Goal: Task Accomplishment & Management: Complete application form

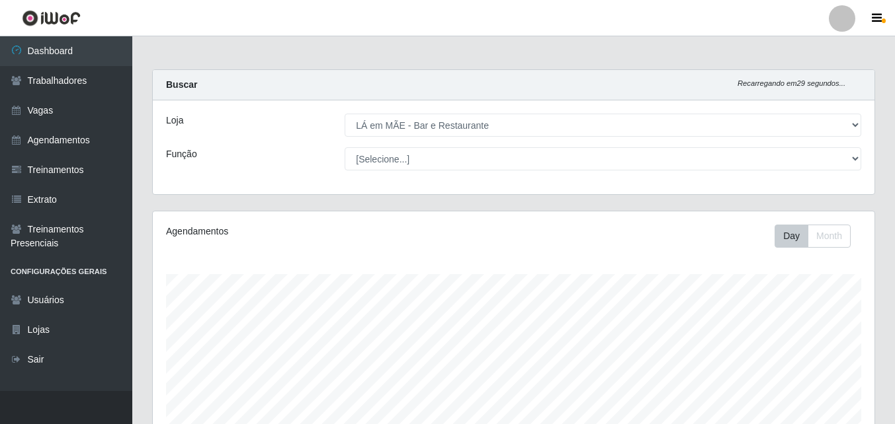
select select "265"
click at [35, 108] on link "Vagas" at bounding box center [66, 111] width 132 height 30
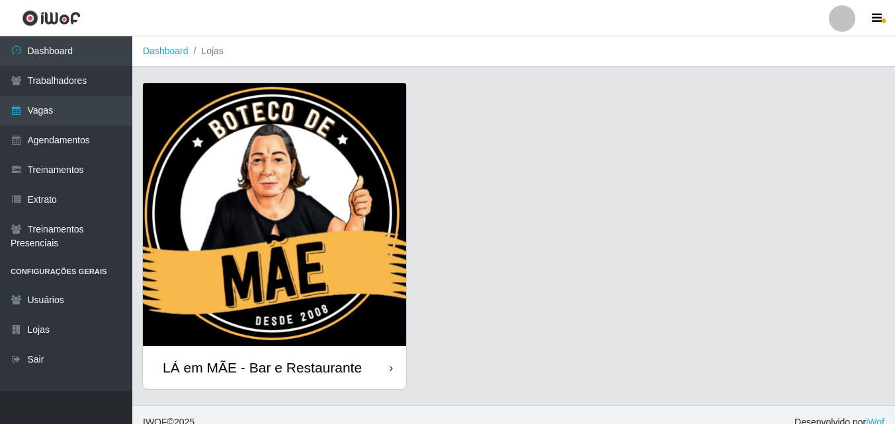
click at [255, 364] on div "LÁ em MÃE - Bar e Restaurante" at bounding box center [262, 368] width 199 height 17
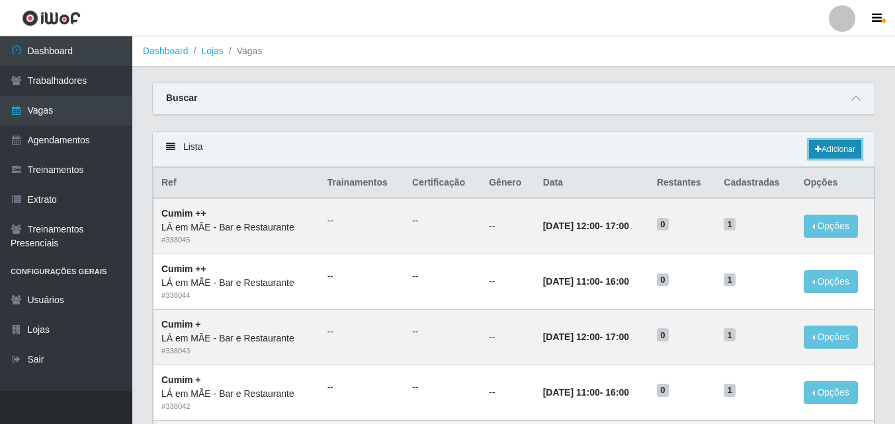
click at [815, 149] on icon at bounding box center [818, 149] width 7 height 8
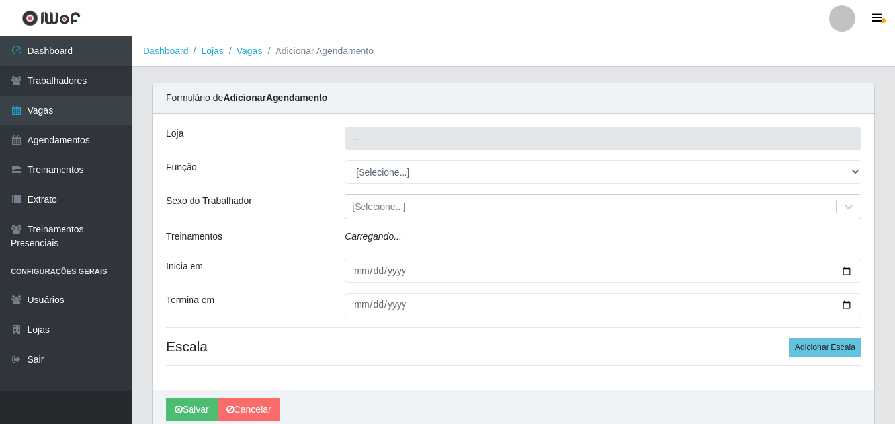
type input "LÁ em MÃE - Bar e Restaurante"
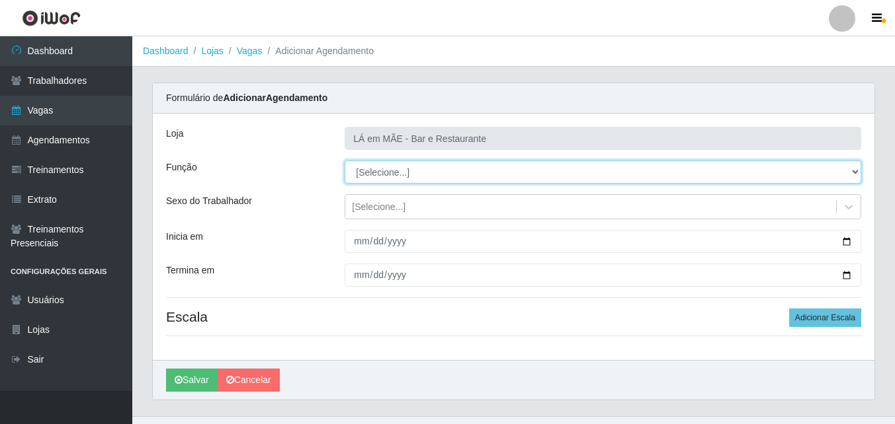
click at [391, 177] on select "[Selecione...] ASG ASG + ASG ++ Auxiliar de Cozinha Auxiliar de Cozinha + Auxil…" at bounding box center [602, 172] width 516 height 23
select select "17"
click at [344, 161] on select "[Selecione...] ASG ASG + ASG ++ Auxiliar de Cozinha Auxiliar de Cozinha + Auxil…" at bounding box center [602, 172] width 516 height 23
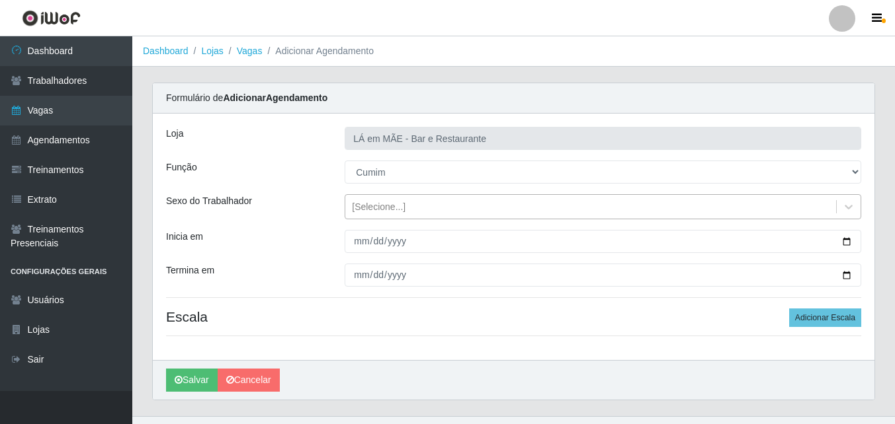
click at [360, 215] on div "[Selecione...]" at bounding box center [590, 207] width 491 height 22
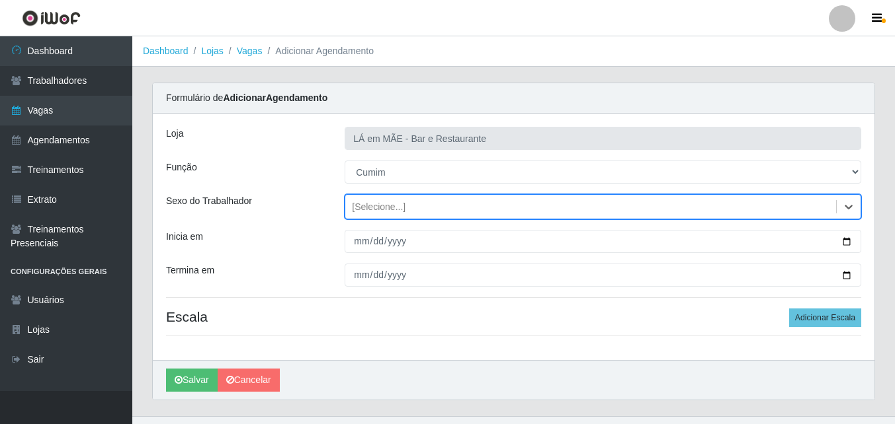
click at [360, 215] on div "[Selecione...]" at bounding box center [590, 207] width 491 height 22
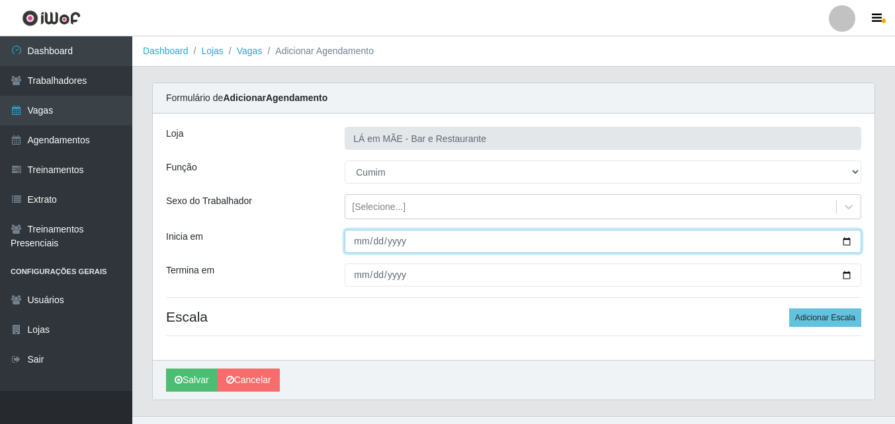
click at [846, 242] on input "Inicia em" at bounding box center [602, 241] width 516 height 23
type input "[DATE]"
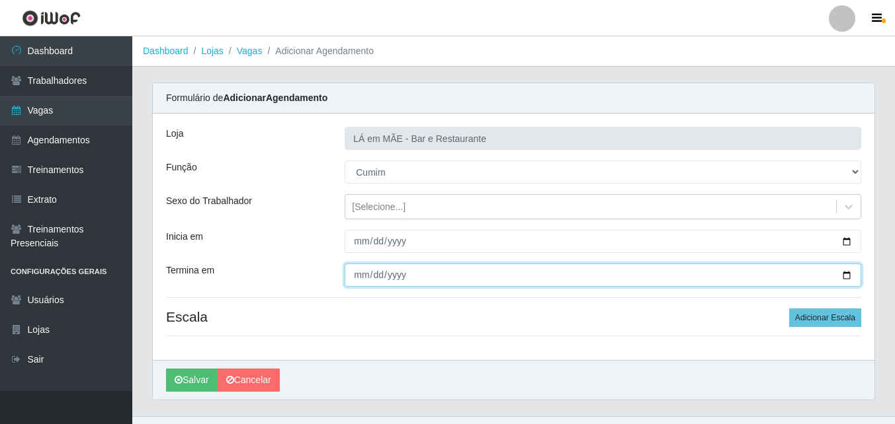
click at [846, 275] on input "Termina em" at bounding box center [602, 275] width 516 height 23
type input "[DATE]"
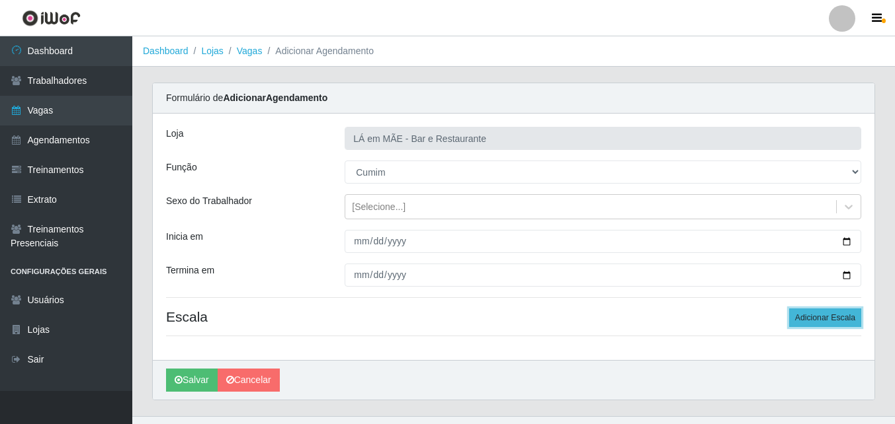
click at [804, 317] on button "Adicionar Escala" at bounding box center [825, 318] width 72 height 19
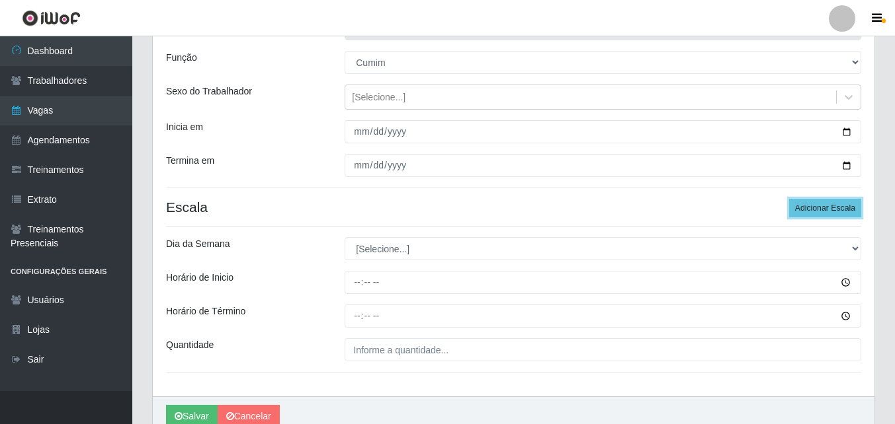
scroll to position [132, 0]
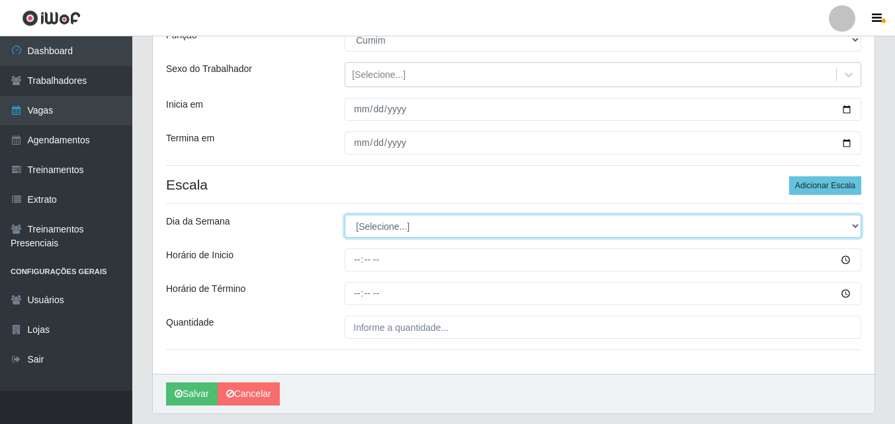
click at [372, 230] on select "[Selecione...] Segunda Terça Quarta Quinta Sexta Sábado Domingo" at bounding box center [602, 226] width 516 height 23
select select "5"
click at [344, 215] on select "[Selecione...] Segunda Terça Quarta Quinta Sexta Sábado Domingo" at bounding box center [602, 226] width 516 height 23
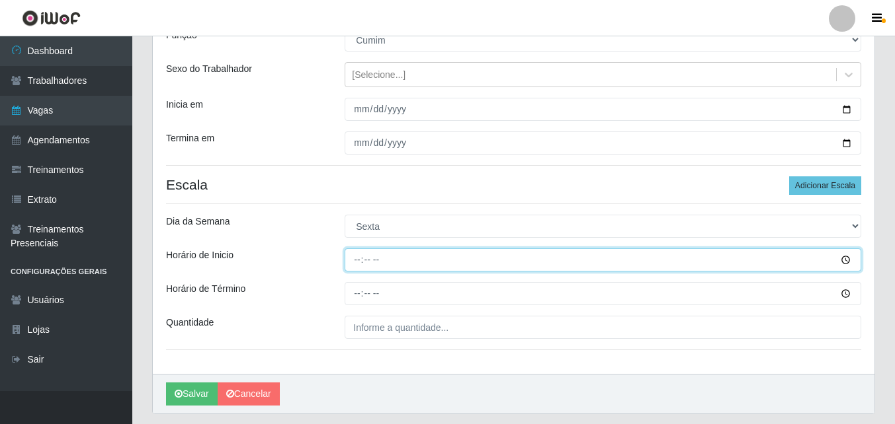
click at [356, 265] on input "Horário de Inicio" at bounding box center [602, 260] width 516 height 23
type input "11:00"
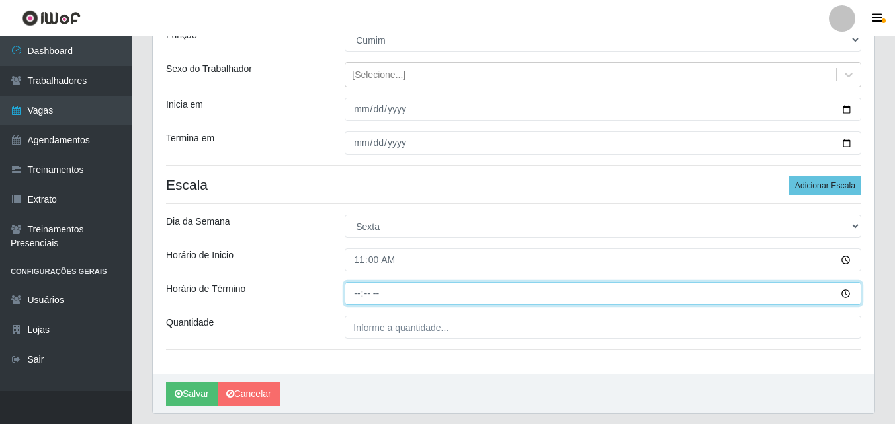
click at [358, 298] on input "Horário de Término" at bounding box center [602, 293] width 516 height 23
type input "16:00"
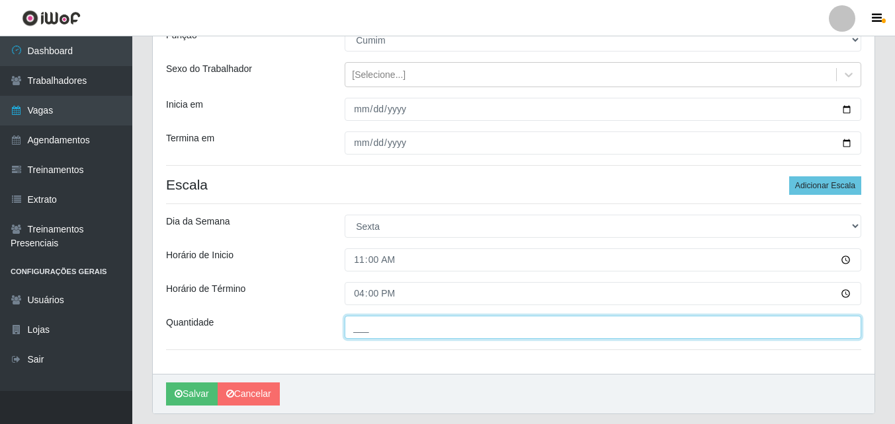
click at [407, 327] on input "___" at bounding box center [602, 327] width 516 height 23
type input "1__"
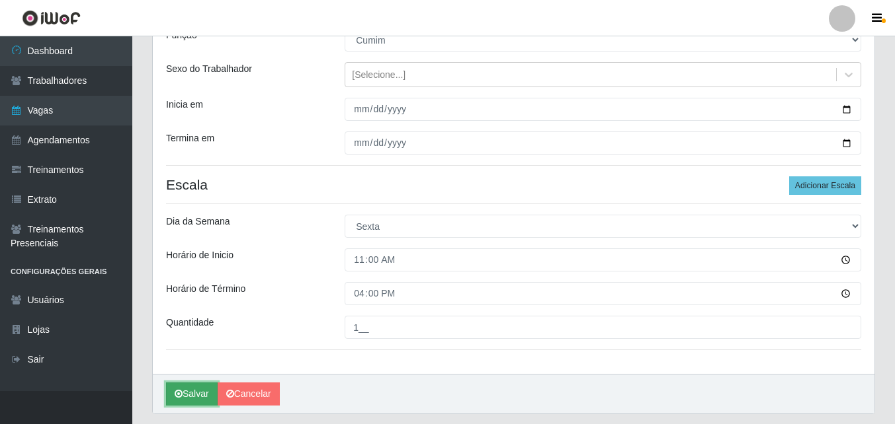
click at [193, 391] on button "Salvar" at bounding box center [192, 394] width 52 height 23
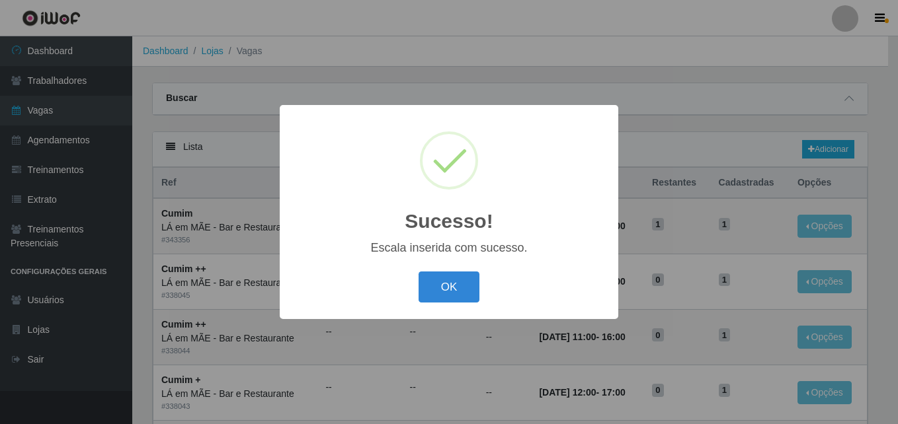
drag, startPoint x: 442, startPoint y: 297, endPoint x: 424, endPoint y: 300, distance: 18.7
click at [440, 298] on button "OK" at bounding box center [449, 287] width 61 height 31
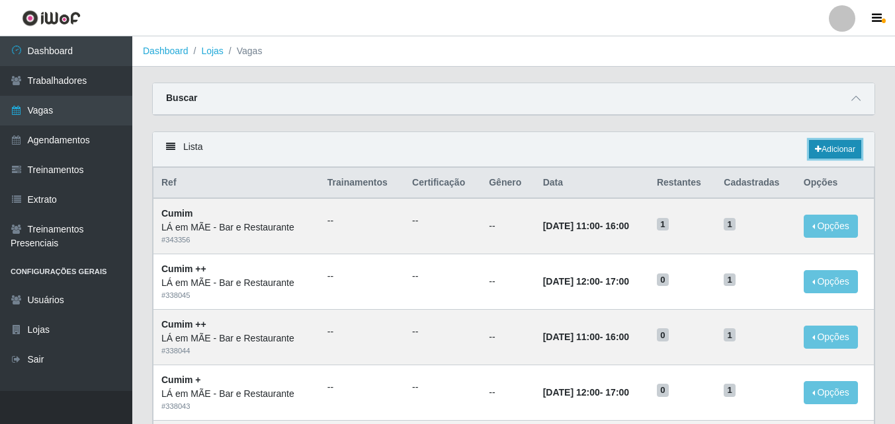
click at [836, 154] on link "Adicionar" at bounding box center [835, 149] width 52 height 19
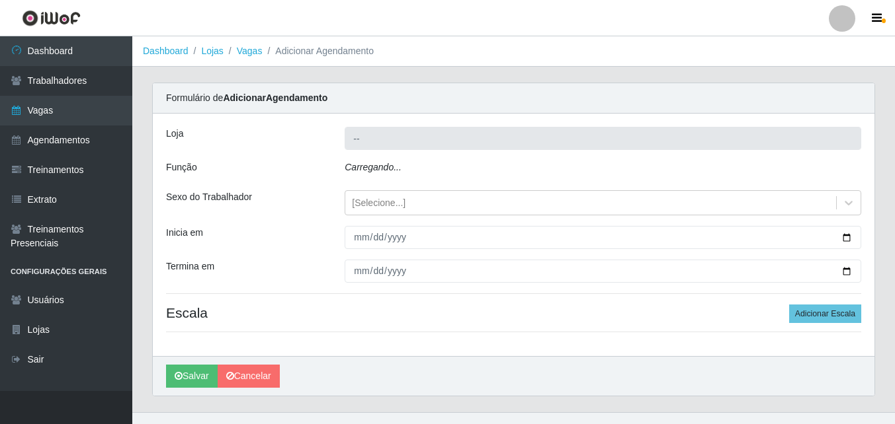
type input "LÁ em MÃE - Bar e Restaurante"
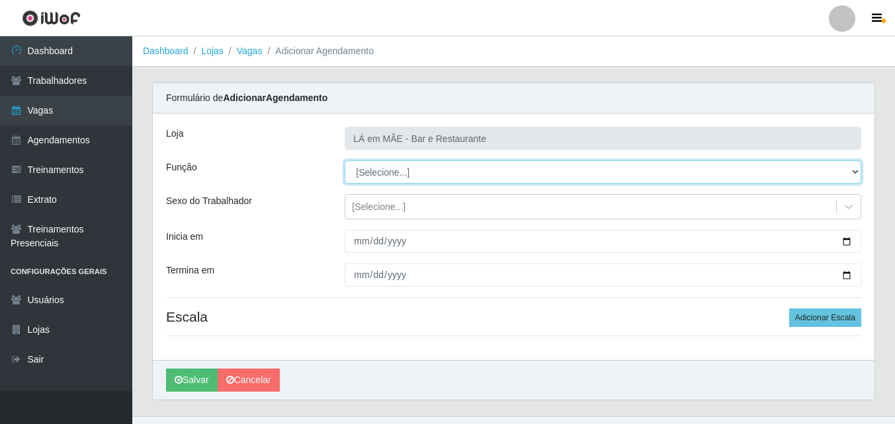
click at [376, 173] on select "[Selecione...] ASG ASG + ASG ++ Auxiliar de Cozinha Auxiliar de Cozinha + Auxil…" at bounding box center [602, 172] width 516 height 23
select select "91"
click at [344, 161] on select "[Selecione...] ASG ASG + ASG ++ Auxiliar de Cozinha Auxiliar de Cozinha + Auxil…" at bounding box center [602, 172] width 516 height 23
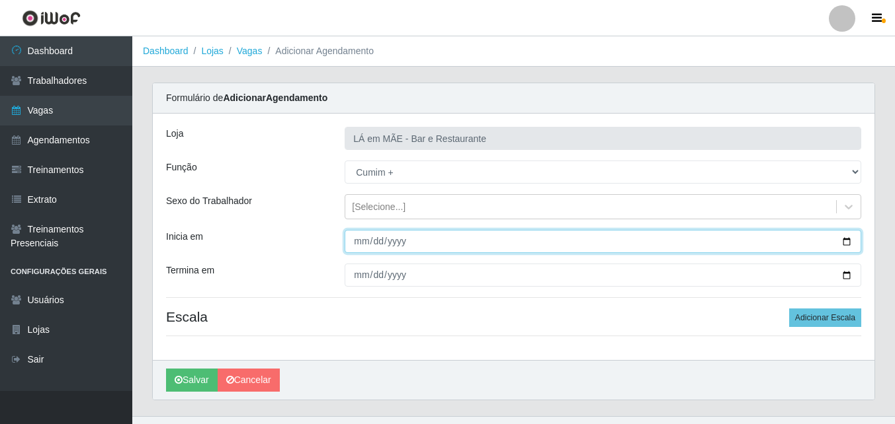
click at [358, 249] on input "Inicia em" at bounding box center [602, 241] width 516 height 23
click at [844, 237] on input "Inicia em" at bounding box center [602, 241] width 516 height 23
type input "[DATE]"
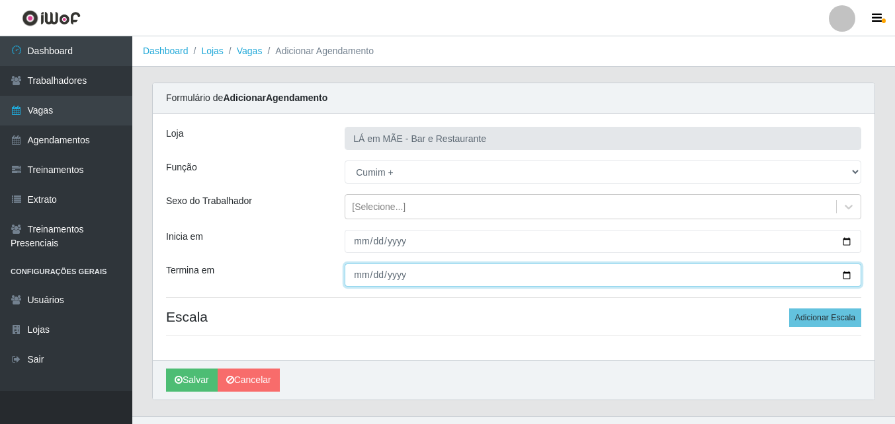
click at [844, 275] on input "Termina em" at bounding box center [602, 275] width 516 height 23
type input "[DATE]"
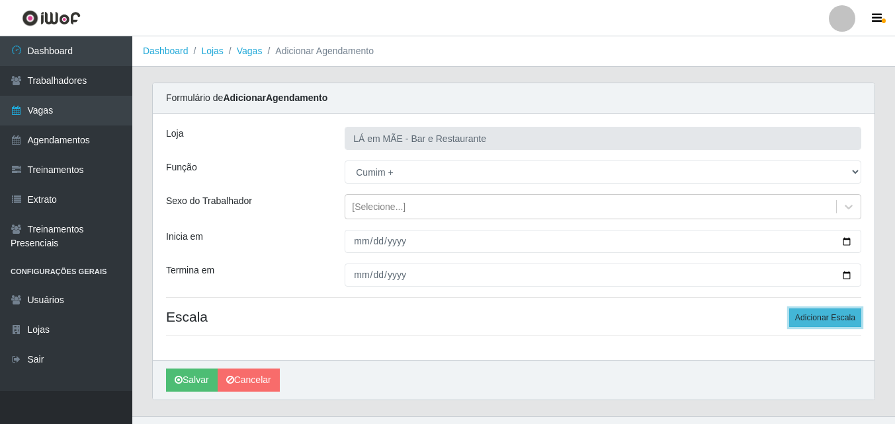
click at [800, 315] on button "Adicionar Escala" at bounding box center [825, 318] width 72 height 19
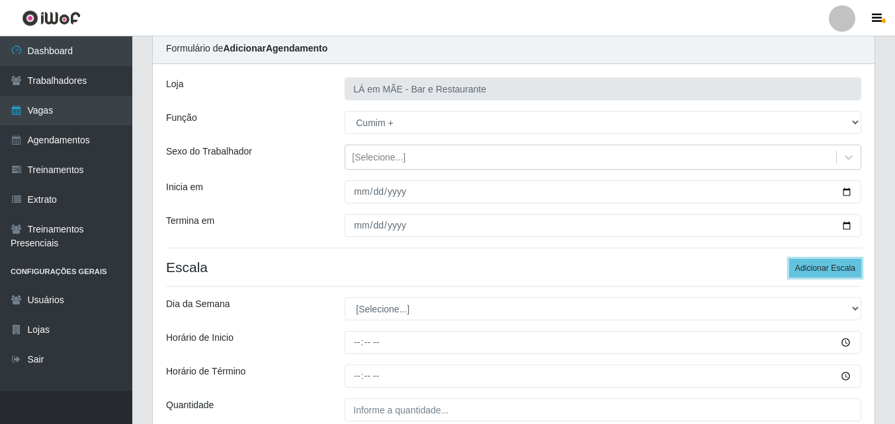
scroll to position [132, 0]
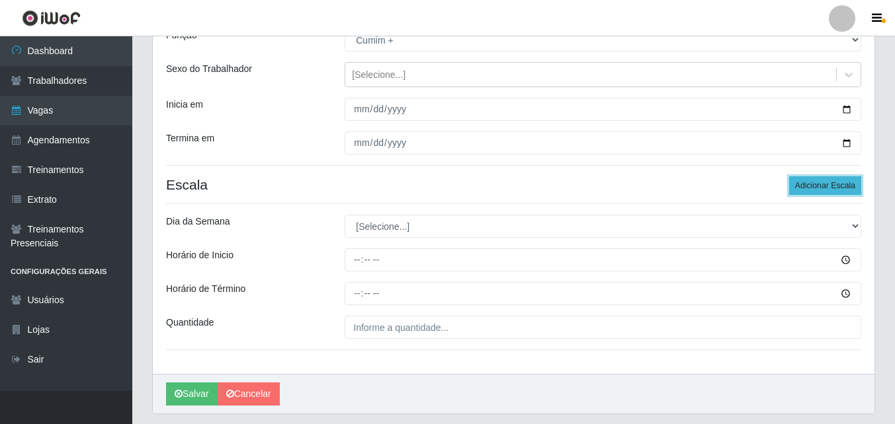
click at [809, 188] on button "Adicionar Escala" at bounding box center [825, 186] width 72 height 19
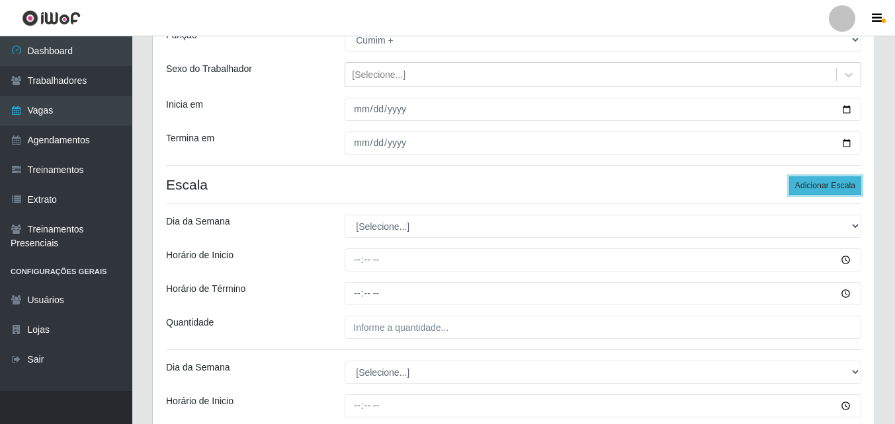
click at [809, 188] on button "Adicionar Escala" at bounding box center [825, 186] width 72 height 19
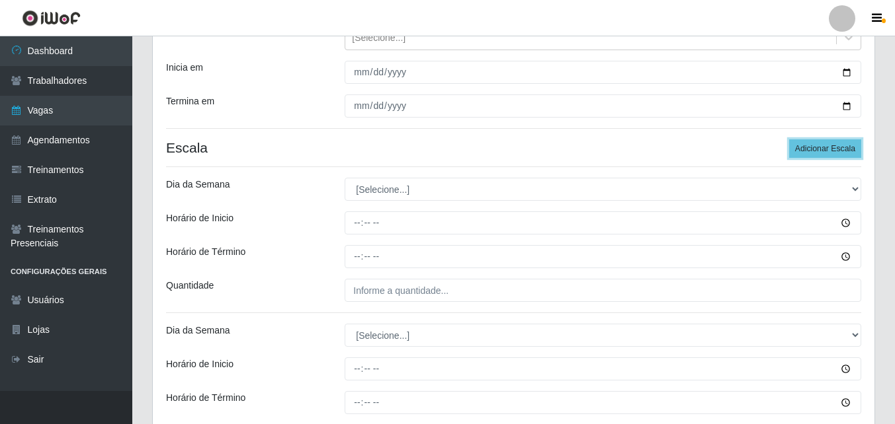
scroll to position [198, 0]
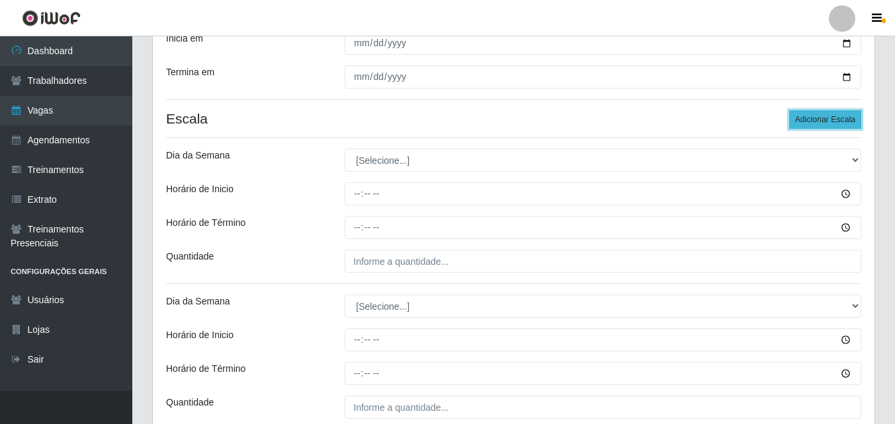
click at [806, 117] on button "Adicionar Escala" at bounding box center [825, 119] width 72 height 19
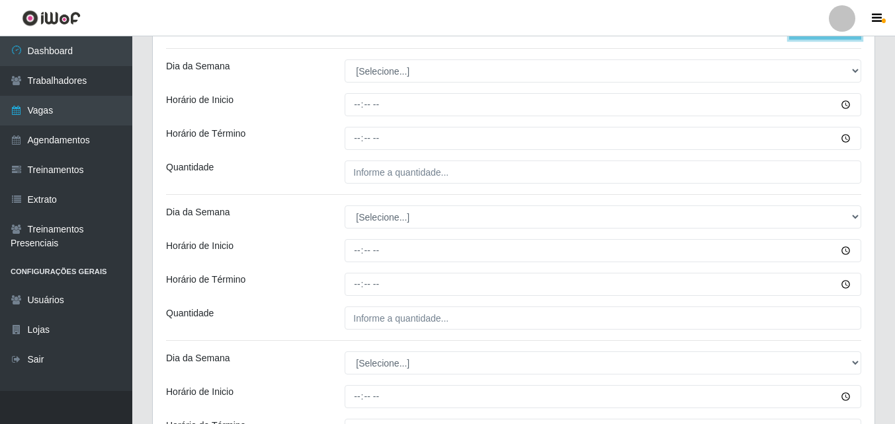
scroll to position [264, 0]
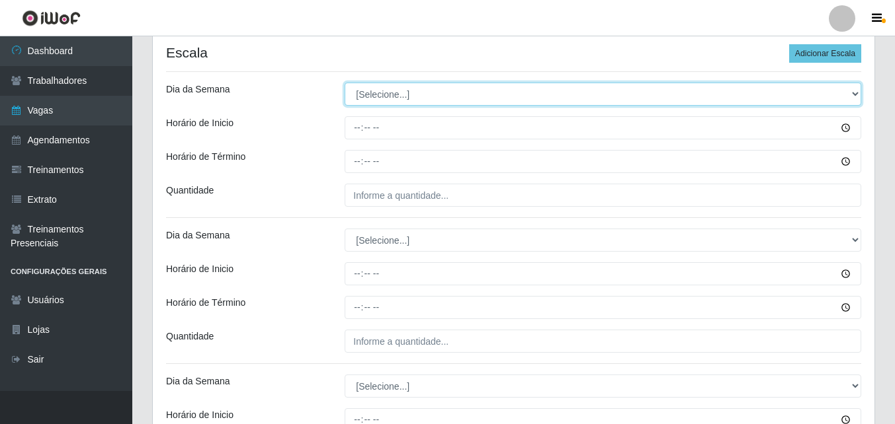
click at [378, 97] on select "[Selecione...] Segunda Terça Quarta Quinta Sexta Sábado Domingo" at bounding box center [602, 94] width 516 height 23
select select "6"
click at [344, 83] on select "[Selecione...] Segunda Terça Quarta Quinta Sexta Sábado Domingo" at bounding box center [602, 94] width 516 height 23
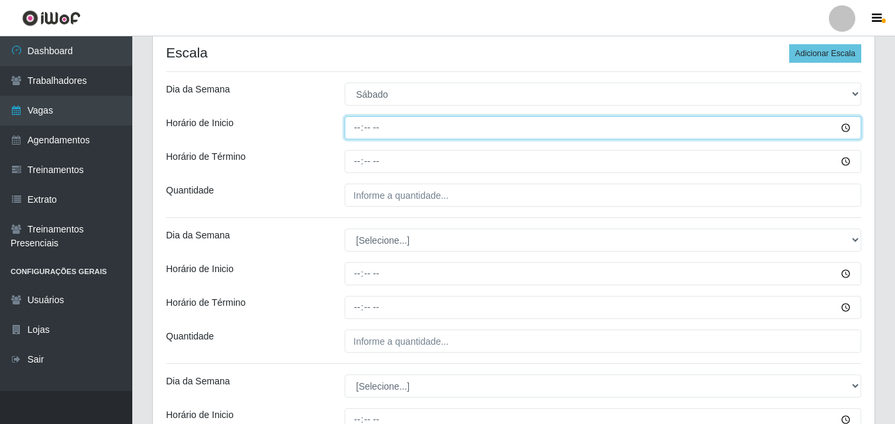
click at [356, 134] on input "Horário de Inicio" at bounding box center [602, 127] width 516 height 23
type input "11:00"
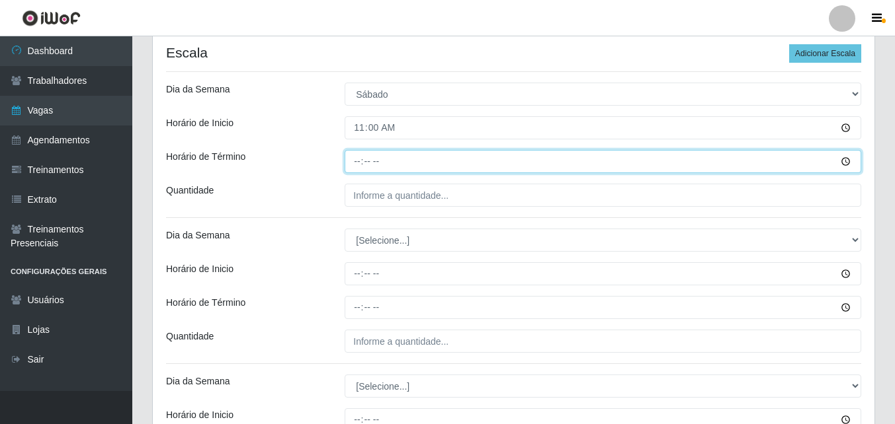
click at [359, 168] on input "Horário de Término" at bounding box center [602, 161] width 516 height 23
type input "16:00"
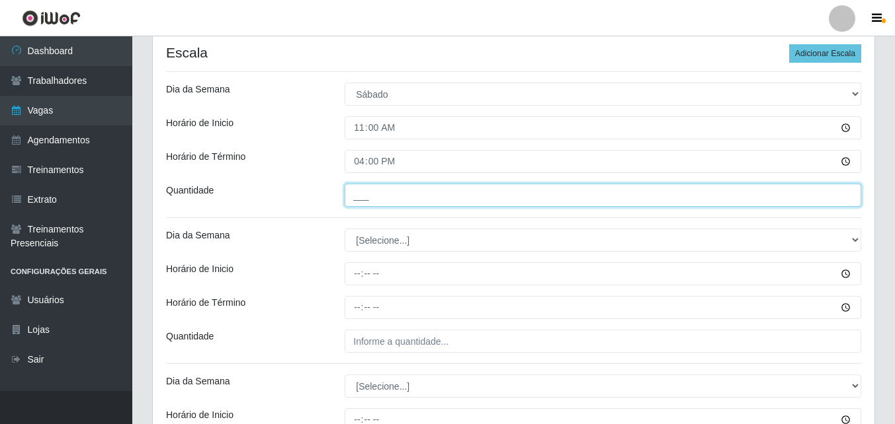
click at [360, 190] on input "___" at bounding box center [602, 195] width 516 height 23
type input "1__"
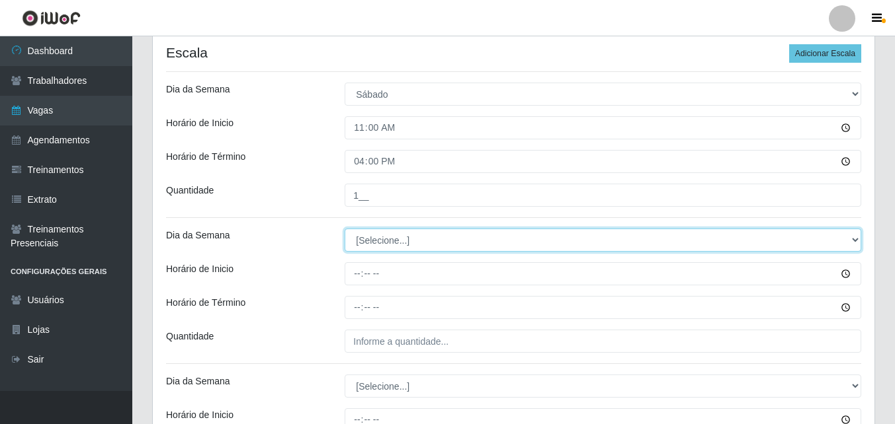
click at [371, 245] on select "[Selecione...] Segunda Terça Quarta Quinta Sexta Sábado Domingo" at bounding box center [602, 240] width 516 height 23
select select "6"
click at [344, 229] on select "[Selecione...] Segunda Terça Quarta Quinta Sexta Sábado Domingo" at bounding box center [602, 240] width 516 height 23
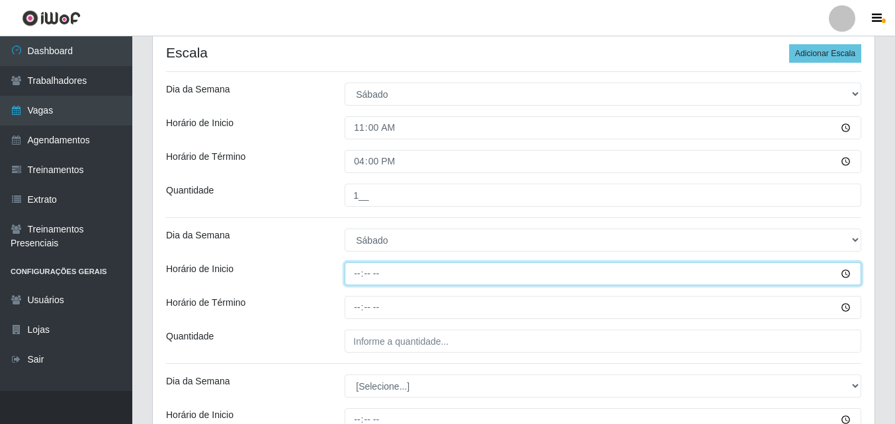
click at [353, 279] on input "Horário de Inicio" at bounding box center [602, 273] width 516 height 23
type input "12:00"
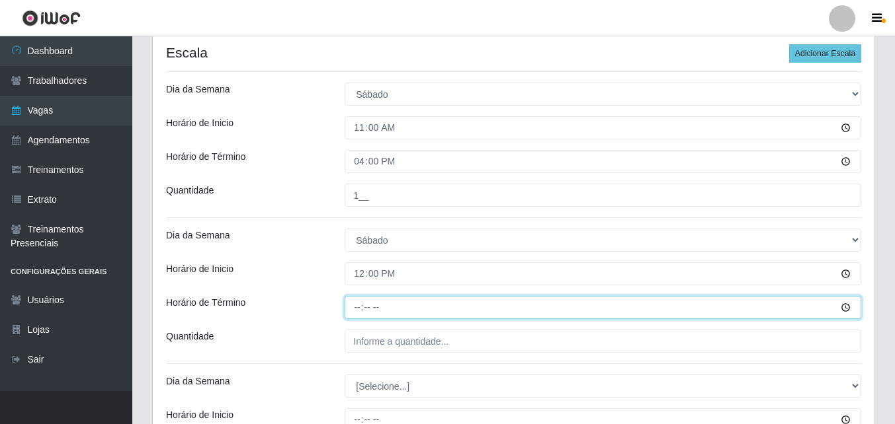
click at [355, 309] on input "Horário de Término" at bounding box center [602, 307] width 516 height 23
type input "17:00"
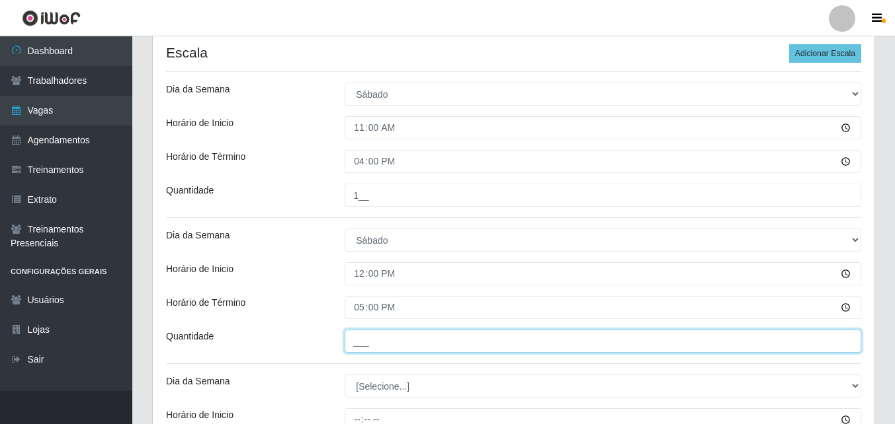
click at [363, 346] on input "___" at bounding box center [602, 341] width 516 height 23
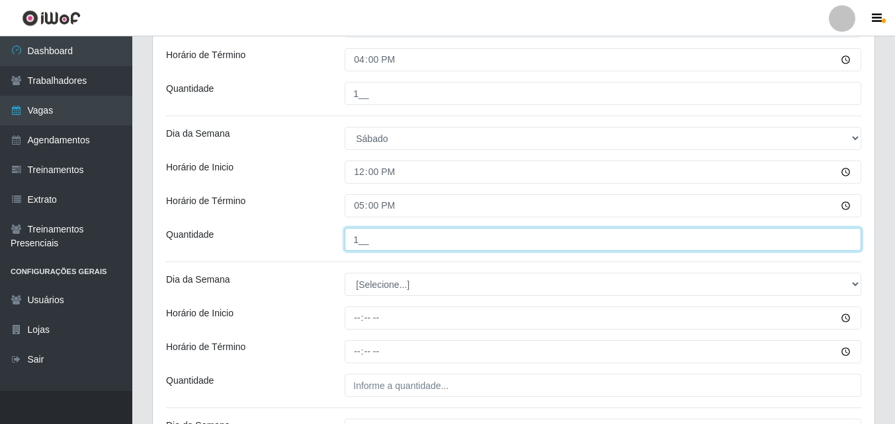
scroll to position [397, 0]
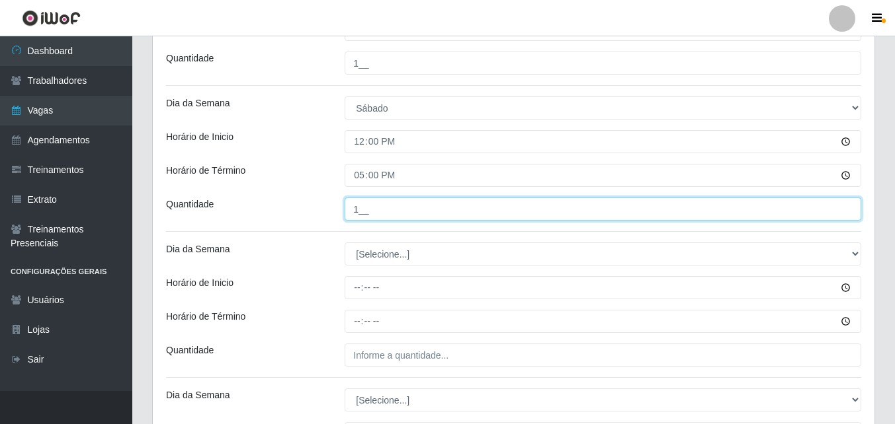
type input "1__"
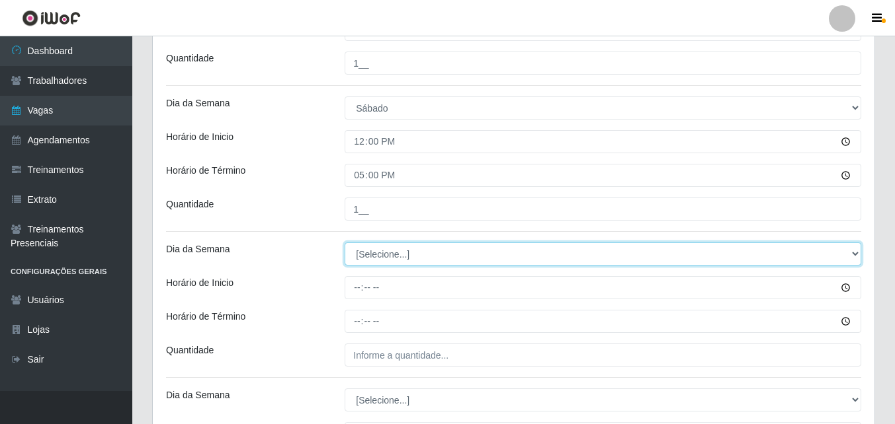
click at [356, 251] on select "[Selecione...] Segunda Terça Quarta Quinta Sexta Sábado Domingo" at bounding box center [602, 254] width 516 height 23
select select "0"
click at [344, 243] on select "[Selecione...] Segunda Terça Quarta Quinta Sexta Sábado Domingo" at bounding box center [602, 254] width 516 height 23
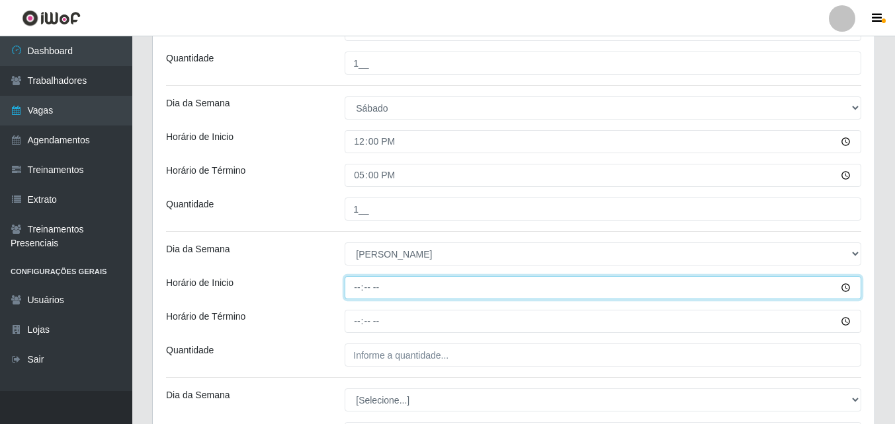
click at [354, 292] on input "Horário de Inicio" at bounding box center [602, 287] width 516 height 23
type input "11:00"
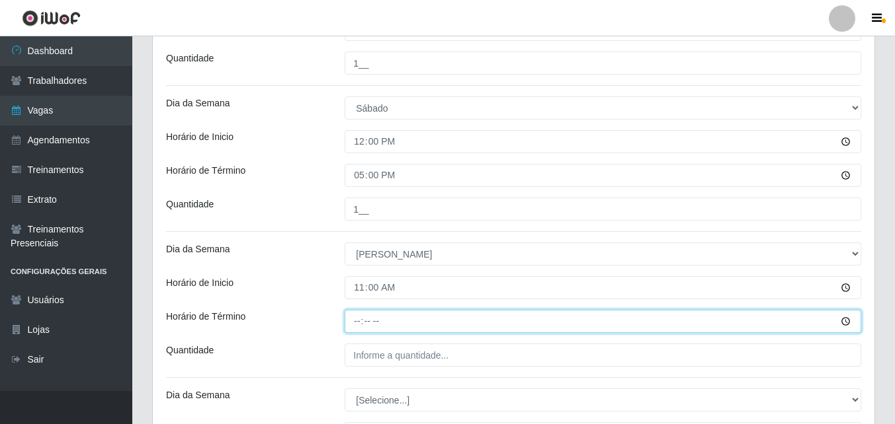
click at [351, 326] on input "Horário de Término" at bounding box center [602, 321] width 516 height 23
type input "16:00"
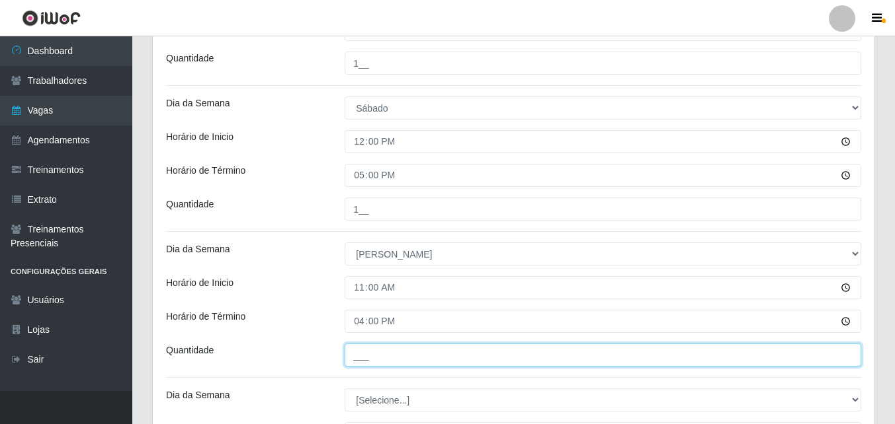
click at [360, 356] on input "___" at bounding box center [602, 355] width 516 height 23
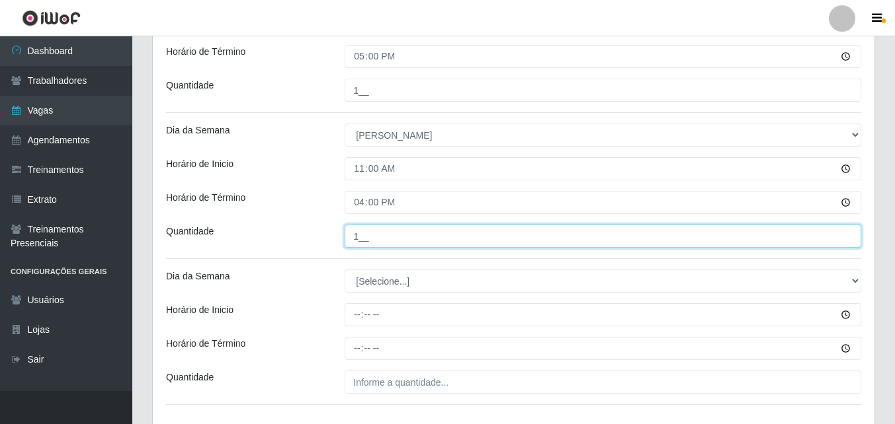
scroll to position [529, 0]
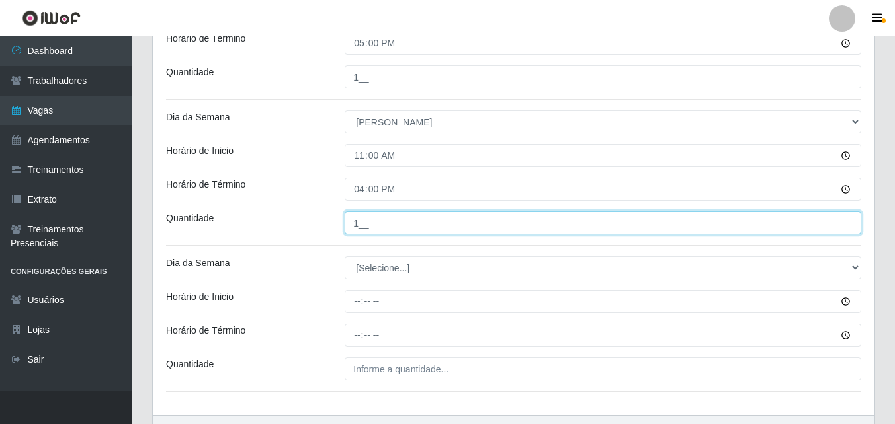
type input "1__"
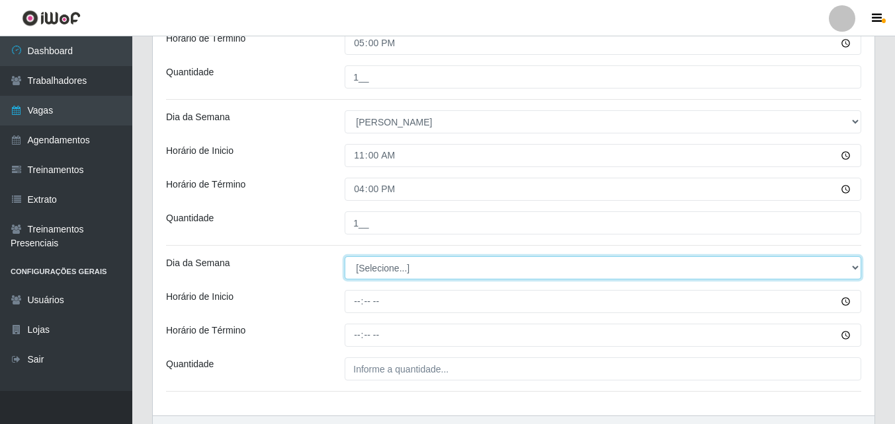
click at [368, 265] on select "[Selecione...] Segunda Terça Quarta Quinta Sexta Sábado Domingo" at bounding box center [602, 268] width 516 height 23
select select "0"
click at [344, 257] on select "[Selecione...] Segunda Terça Quarta Quinta Sexta Sábado Domingo" at bounding box center [602, 268] width 516 height 23
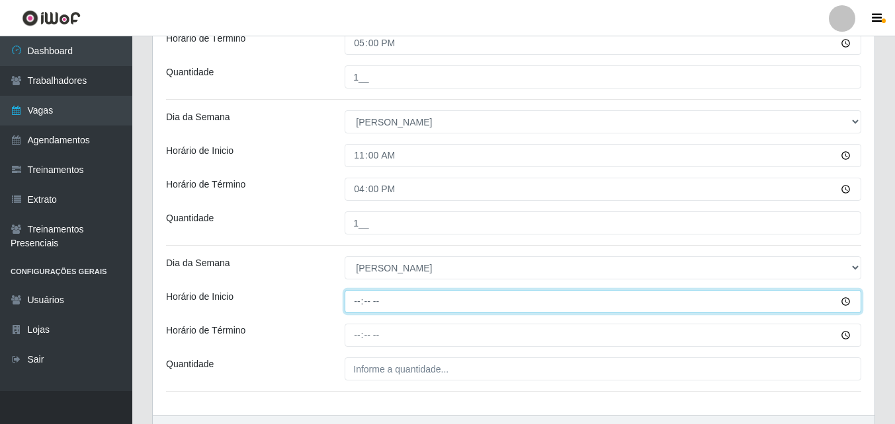
click at [359, 307] on input "Horário de Inicio" at bounding box center [602, 301] width 516 height 23
type input "12:00"
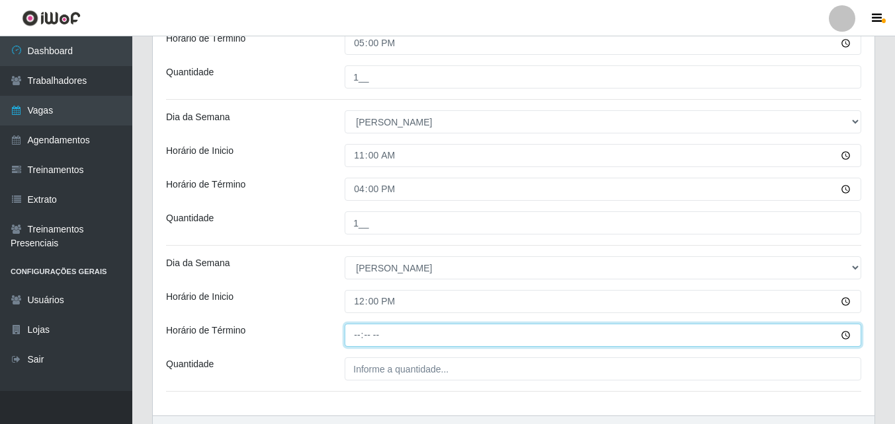
click at [356, 342] on input "Horário de Término" at bounding box center [602, 335] width 516 height 23
type input "17:00"
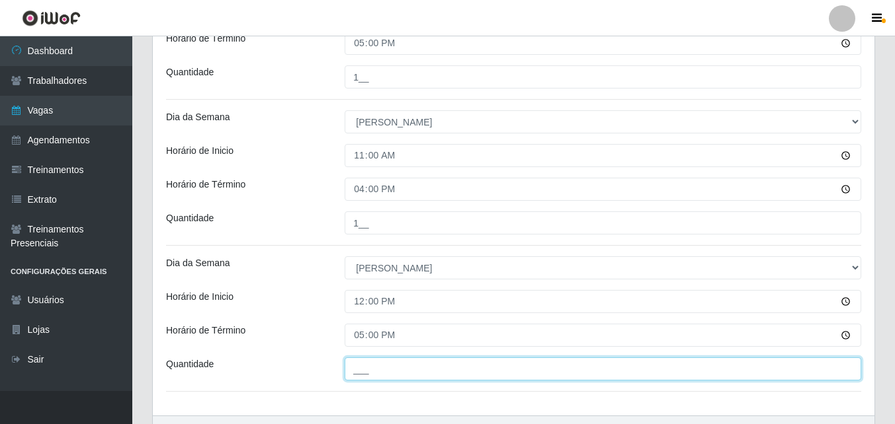
click at [359, 374] on input "___" at bounding box center [602, 369] width 516 height 23
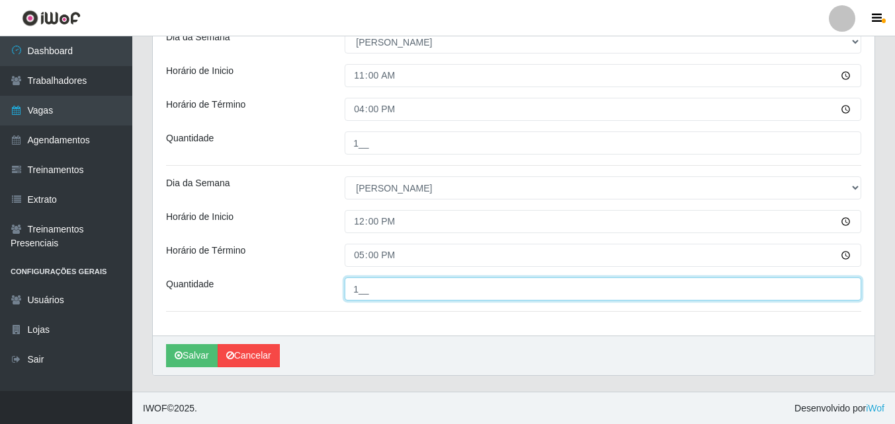
scroll to position [610, 0]
type input "1__"
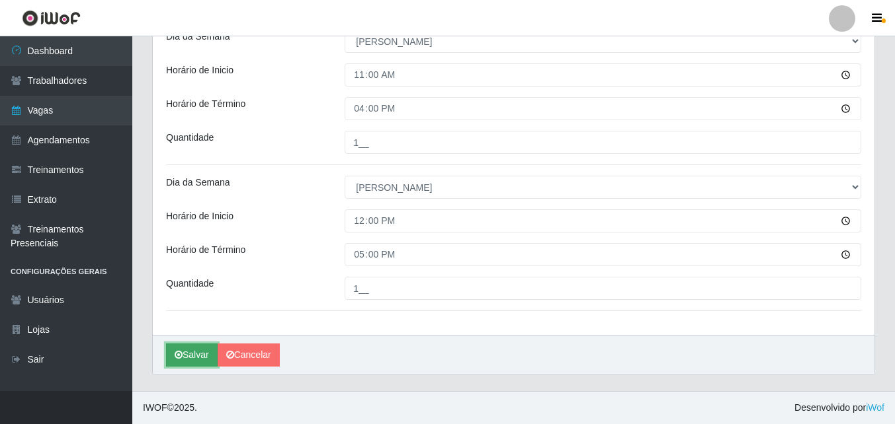
click at [196, 355] on button "Salvar" at bounding box center [192, 355] width 52 height 23
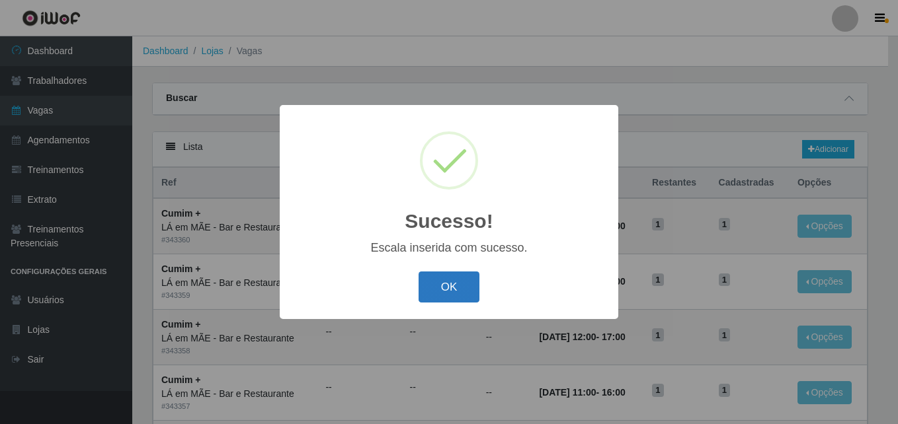
click at [445, 292] on button "OK" at bounding box center [449, 287] width 61 height 31
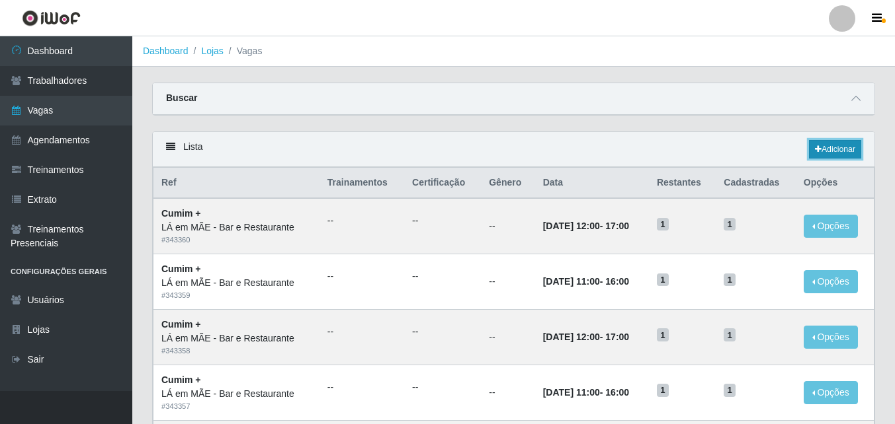
click at [832, 151] on link "Adicionar" at bounding box center [835, 149] width 52 height 19
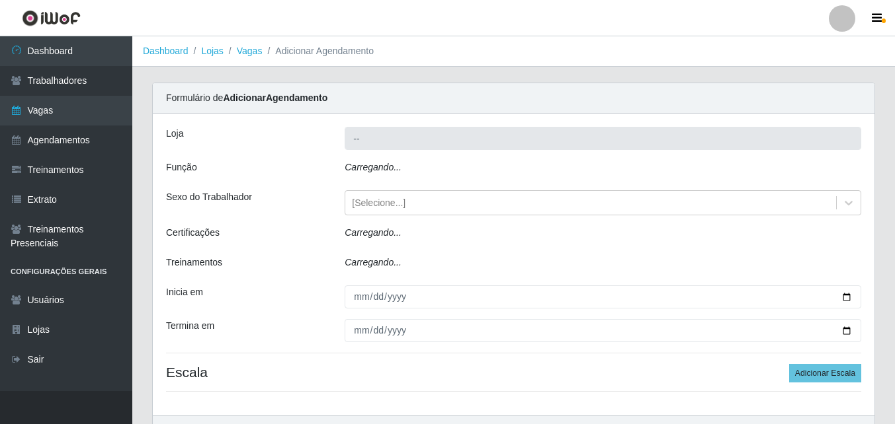
type input "LÁ em MÃE - Bar e Restaurante"
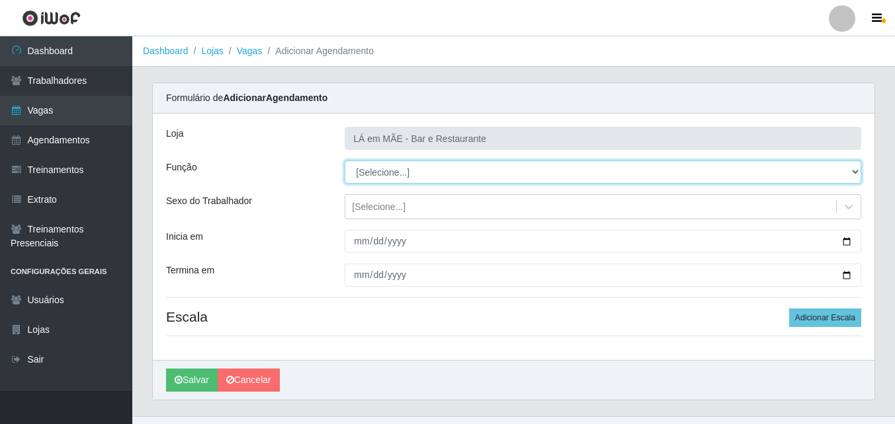
click at [370, 177] on select "[Selecione...] ASG ASG + ASG ++ Auxiliar de Cozinha Auxiliar de Cozinha + Auxil…" at bounding box center [602, 172] width 516 height 23
select select "17"
click at [344, 161] on select "[Selecione...] ASG ASG + ASG ++ Auxiliar de Cozinha Auxiliar de Cozinha + Auxil…" at bounding box center [602, 172] width 516 height 23
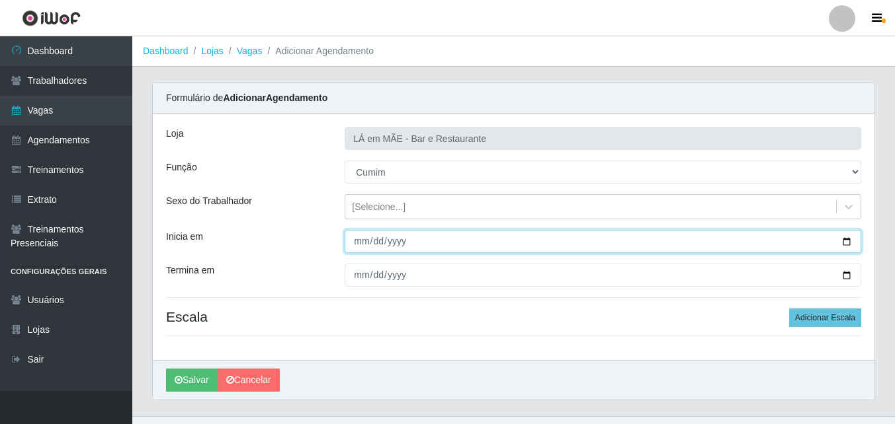
click at [850, 243] on input "Inicia em" at bounding box center [602, 241] width 516 height 23
type input "[DATE]"
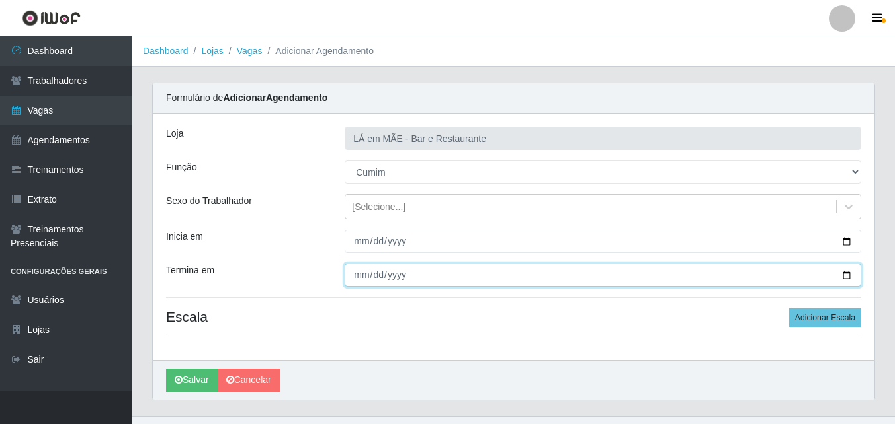
click at [844, 279] on input "Termina em" at bounding box center [602, 275] width 516 height 23
type input "[DATE]"
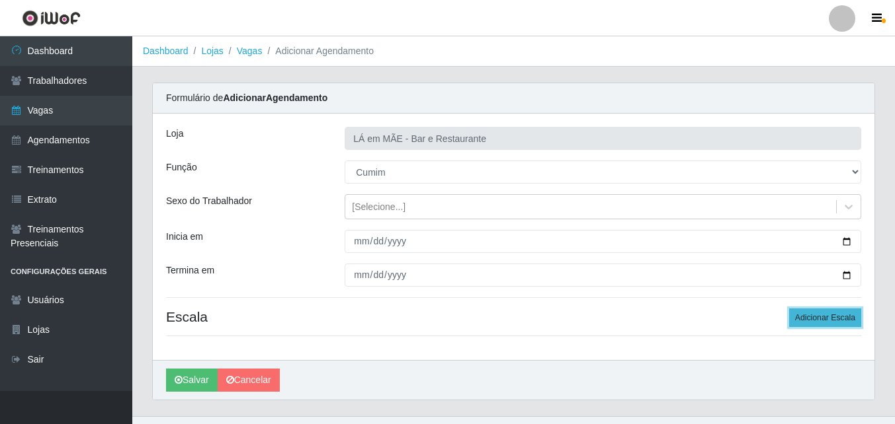
click at [823, 319] on button "Adicionar Escala" at bounding box center [825, 318] width 72 height 19
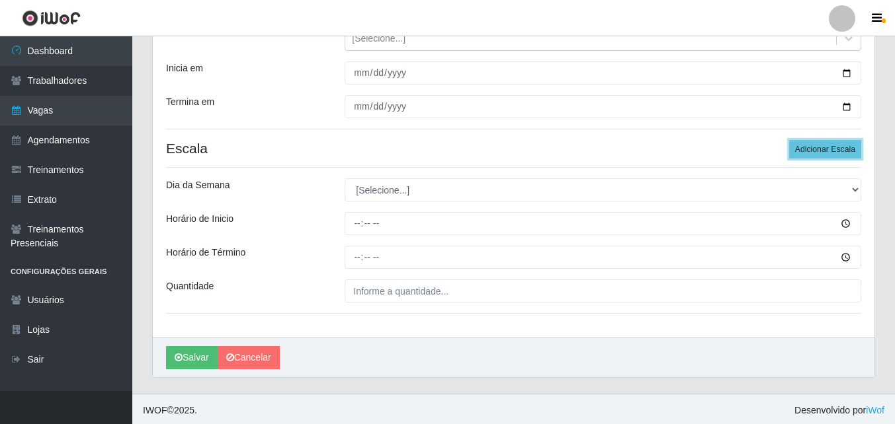
scroll to position [171, 0]
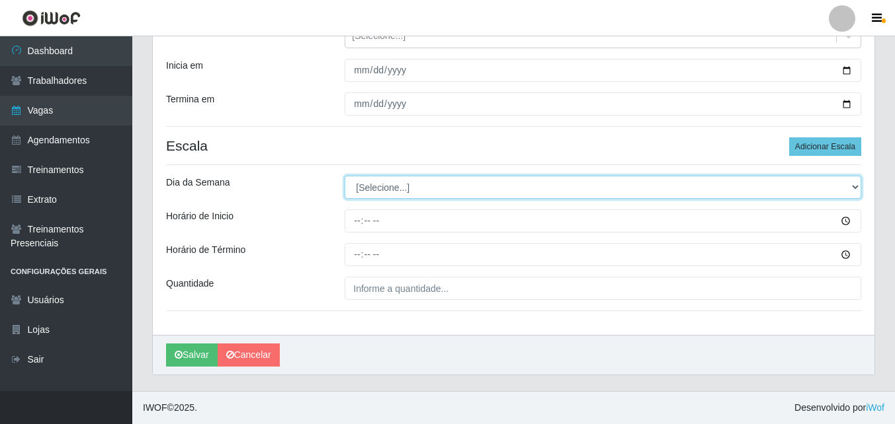
click at [410, 193] on select "[Selecione...] Segunda Terça Quarta Quinta Sexta Sábado Domingo" at bounding box center [602, 187] width 516 height 23
select select "5"
click at [344, 176] on select "[Selecione...] Segunda Terça Quarta Quinta Sexta Sábado Domingo" at bounding box center [602, 187] width 516 height 23
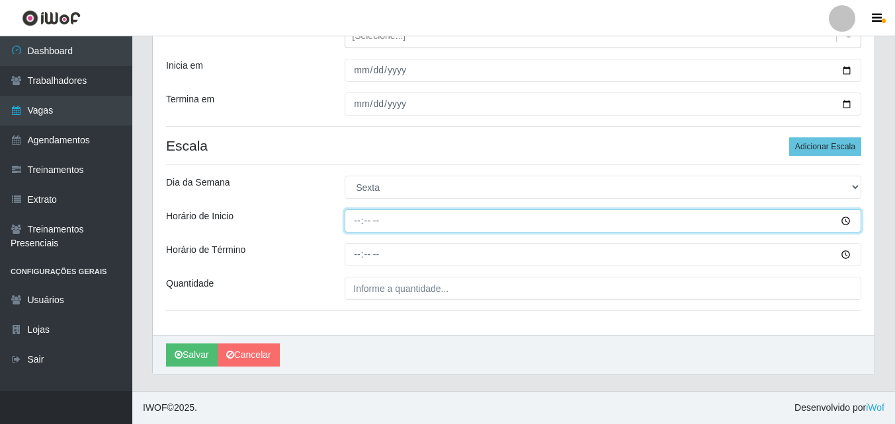
click at [354, 228] on input "Horário de Inicio" at bounding box center [602, 221] width 516 height 23
type input "11:00"
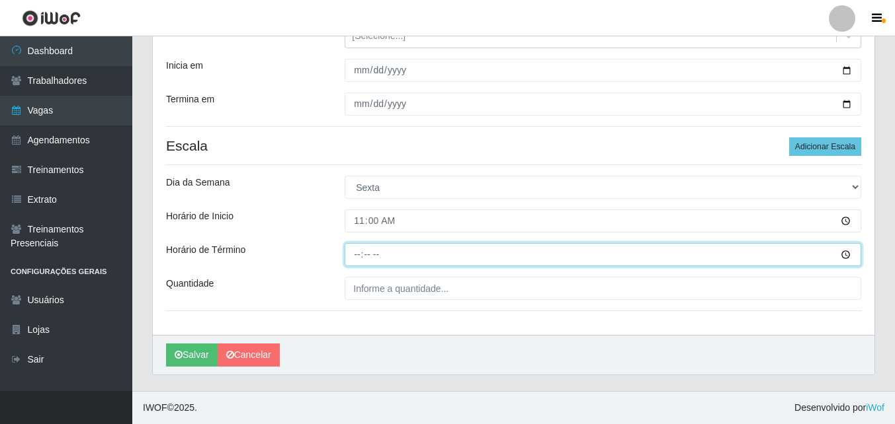
click at [350, 254] on input "Horário de Término" at bounding box center [602, 254] width 516 height 23
type input "16:00"
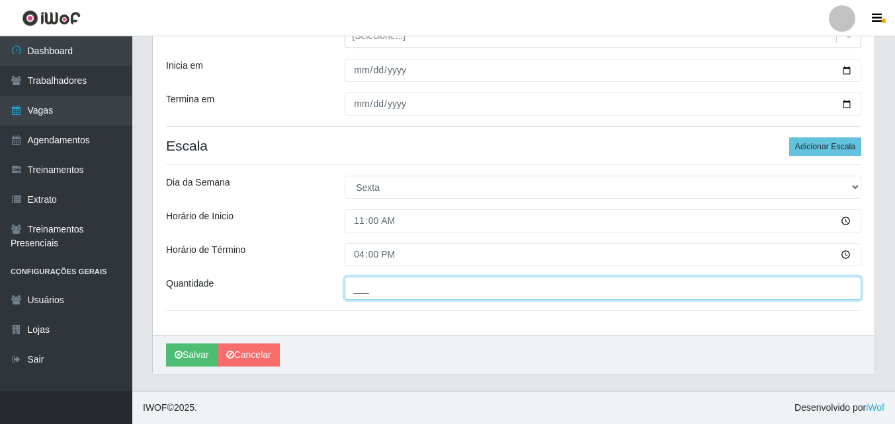
click at [370, 290] on input "___" at bounding box center [602, 288] width 516 height 23
type input "1__"
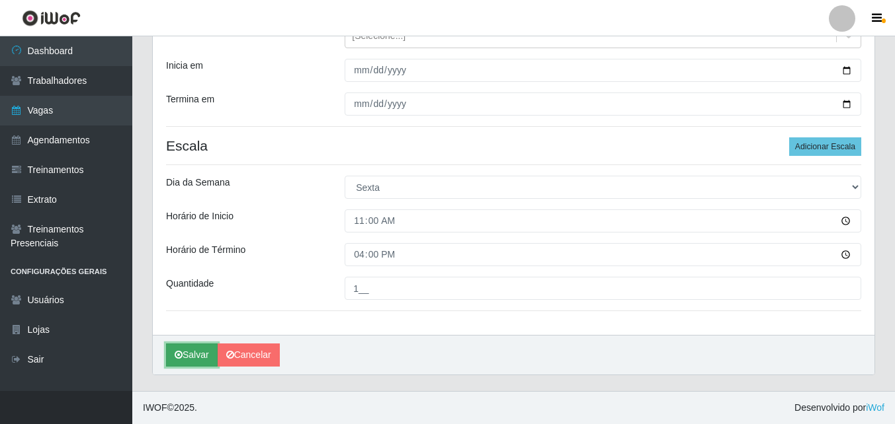
click at [195, 357] on button "Salvar" at bounding box center [192, 355] width 52 height 23
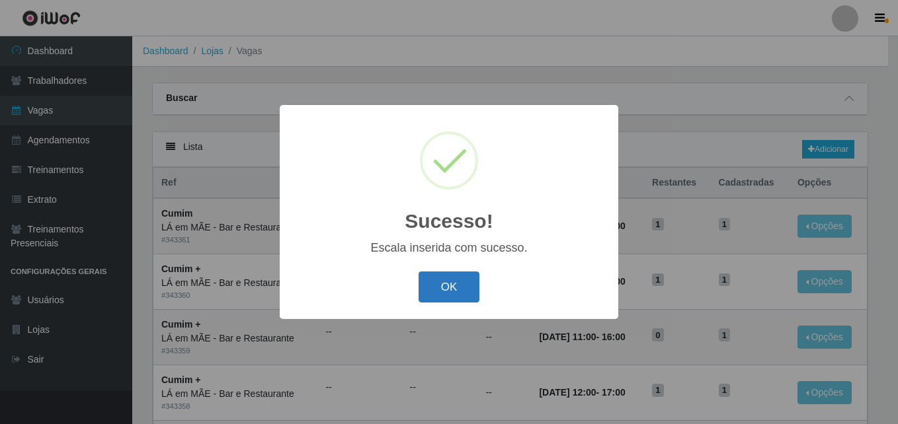
click at [442, 296] on button "OK" at bounding box center [449, 287] width 61 height 31
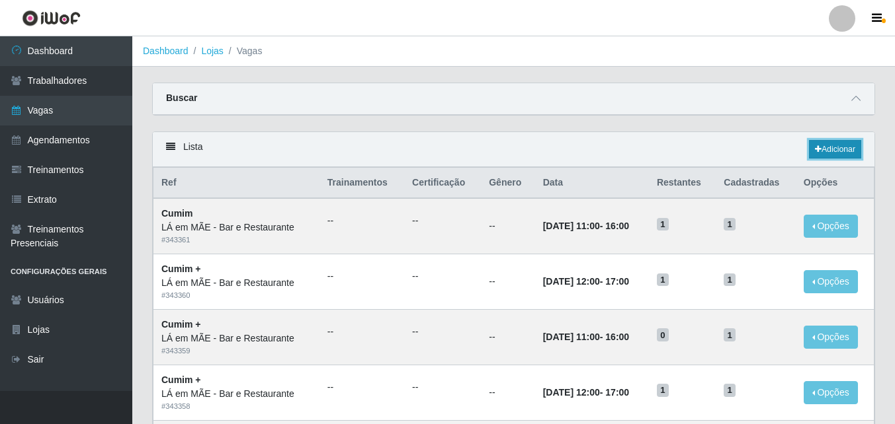
click at [820, 150] on link "Adicionar" at bounding box center [835, 149] width 52 height 19
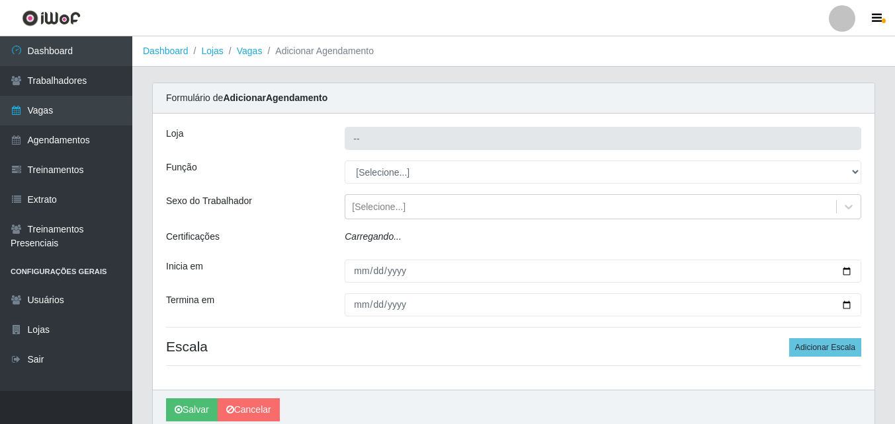
type input "LÁ em MÃE - Bar e Restaurante"
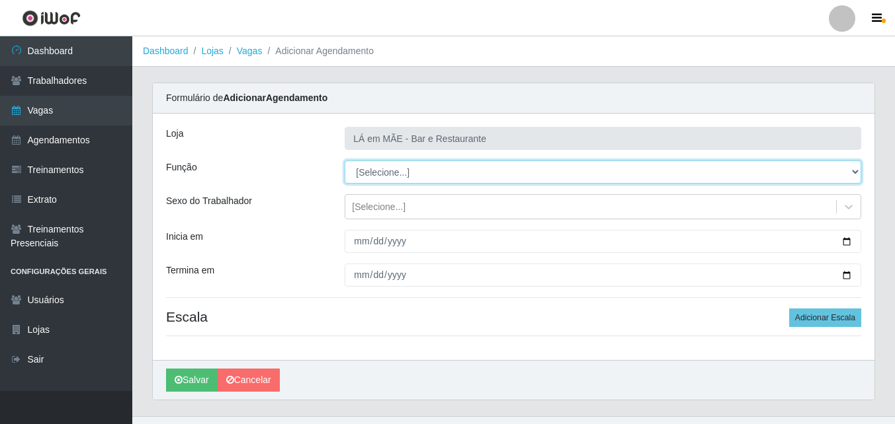
click at [387, 180] on select "[Selecione...] ASG ASG + ASG ++ Auxiliar de Cozinha Auxiliar de Cozinha + Auxil…" at bounding box center [602, 172] width 516 height 23
select select "91"
click at [344, 161] on select "[Selecione...] ASG ASG + ASG ++ Auxiliar de Cozinha Auxiliar de Cozinha + Auxil…" at bounding box center [602, 172] width 516 height 23
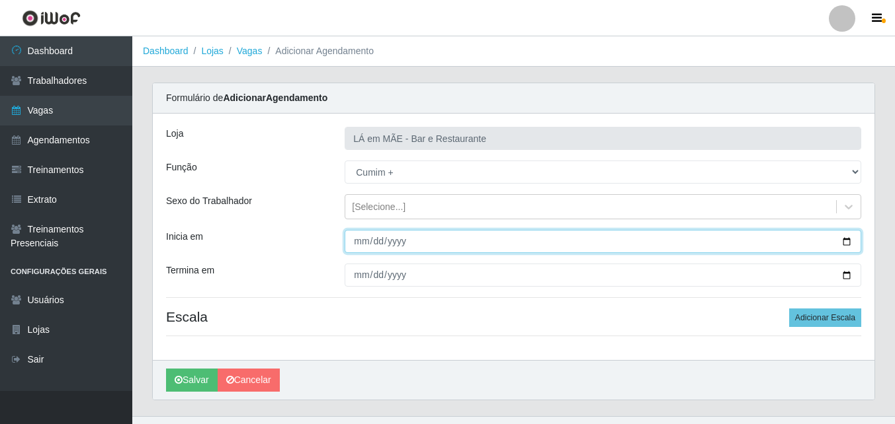
click at [846, 240] on input "Inicia em" at bounding box center [602, 241] width 516 height 23
type input "[DATE]"
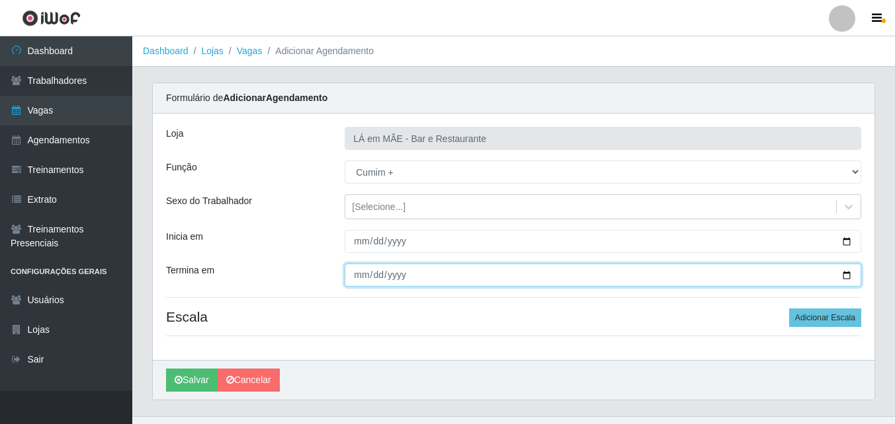
click at [844, 278] on input "Termina em" at bounding box center [602, 275] width 516 height 23
type input "[DATE]"
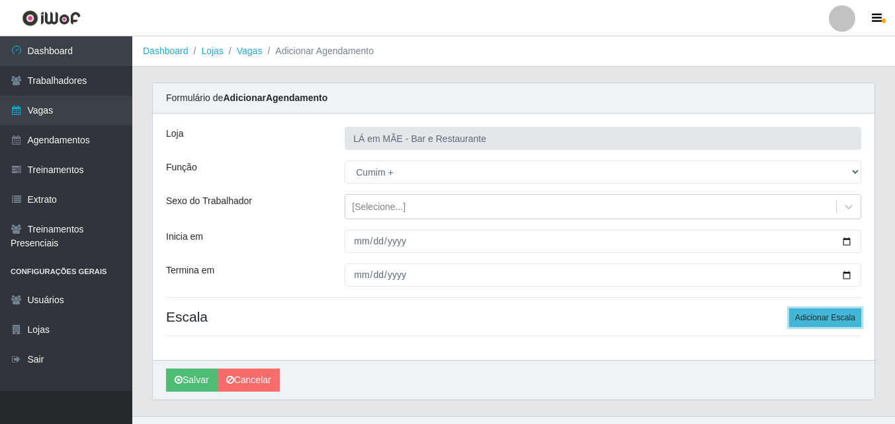
click at [813, 319] on button "Adicionar Escala" at bounding box center [825, 318] width 72 height 19
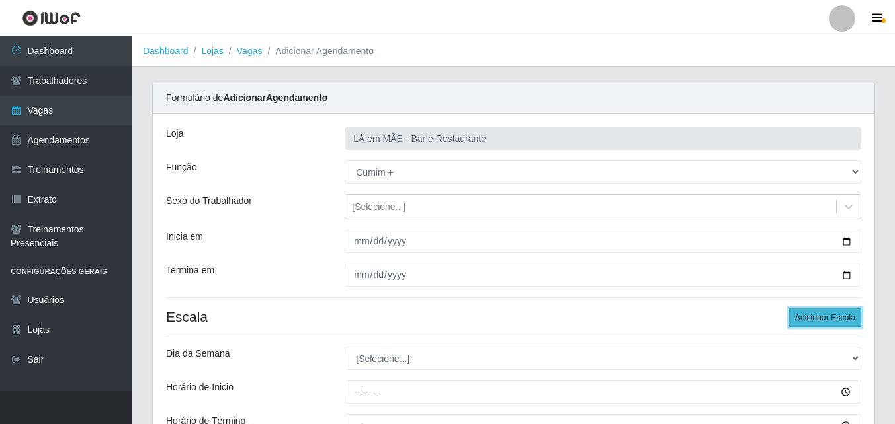
click at [813, 319] on button "Adicionar Escala" at bounding box center [825, 318] width 72 height 19
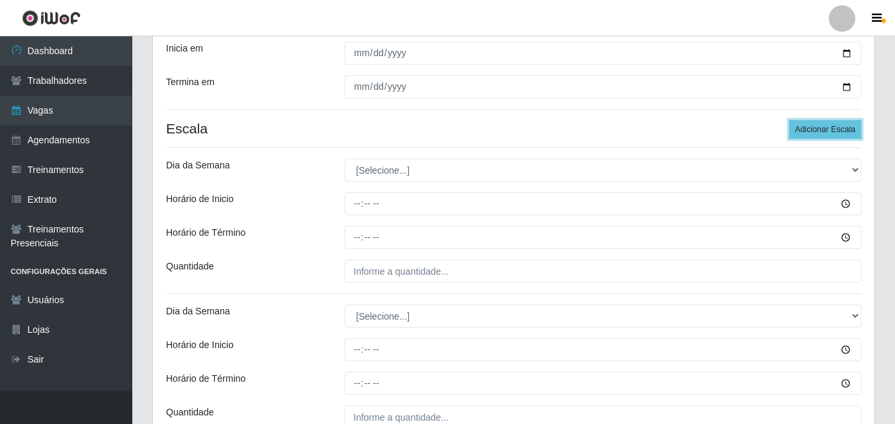
scroll to position [264, 0]
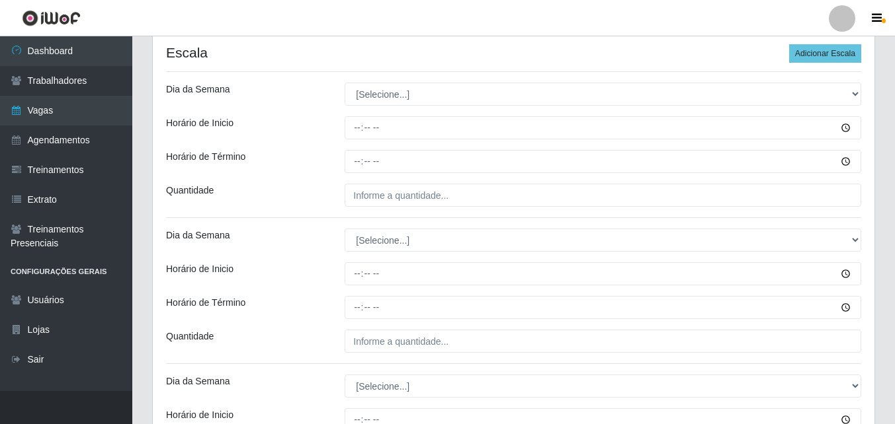
click at [358, 108] on div "Loja LÁ em MÃE - Bar e Restaurante Função [Selecione...] ASG ASG + ASG ++ Auxil…" at bounding box center [513, 264] width 721 height 831
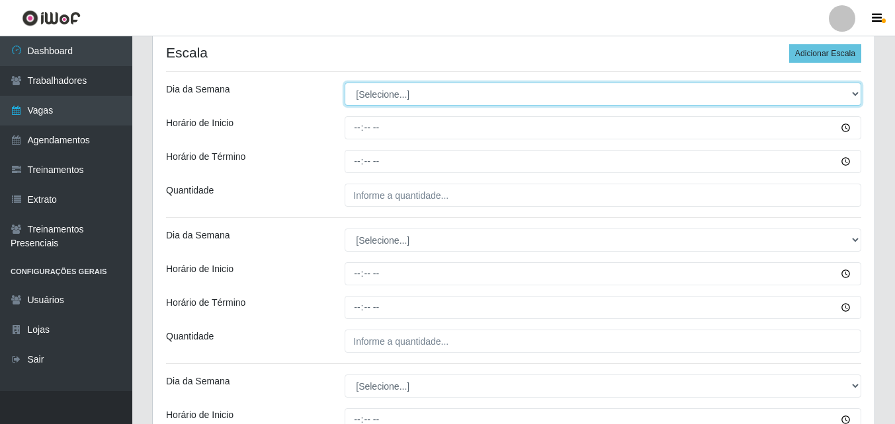
click at [359, 98] on select "[Selecione...] Segunda Terça Quarta Quinta Sexta Sábado Domingo" at bounding box center [602, 94] width 516 height 23
select select "6"
click at [344, 83] on select "[Selecione...] Segunda Terça Quarta Quinta Sexta Sábado Domingo" at bounding box center [602, 94] width 516 height 23
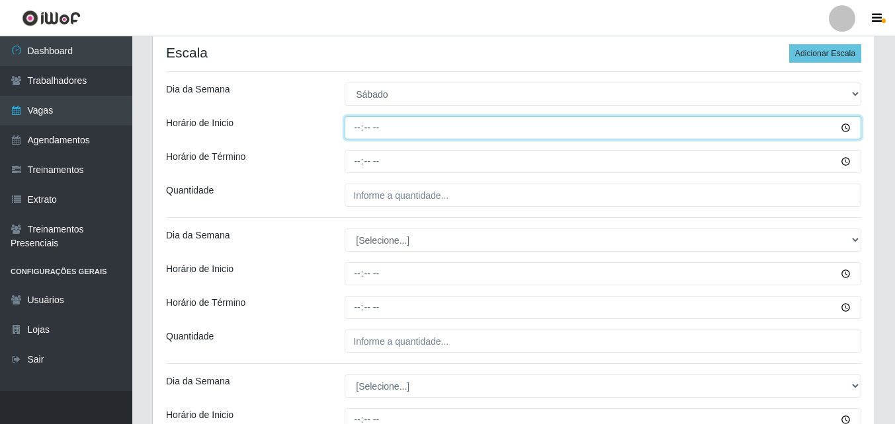
click at [351, 130] on input "Horário de Inicio" at bounding box center [602, 127] width 516 height 23
type input "11:00"
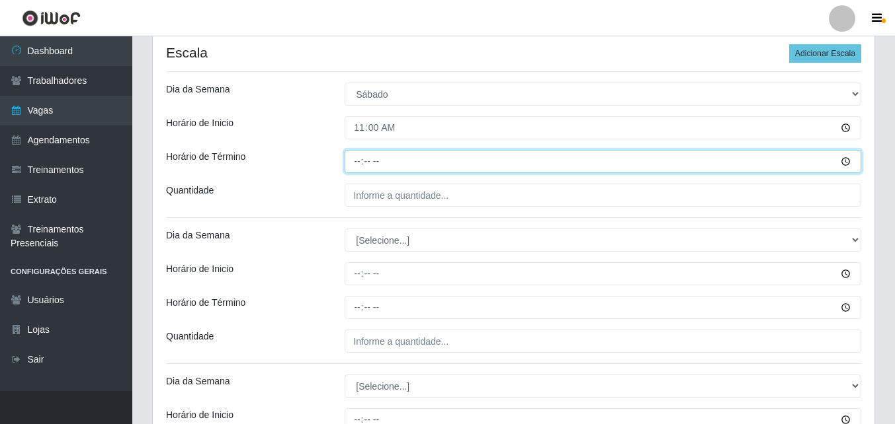
click at [356, 161] on input "Horário de Término" at bounding box center [602, 161] width 516 height 23
type input "16:00"
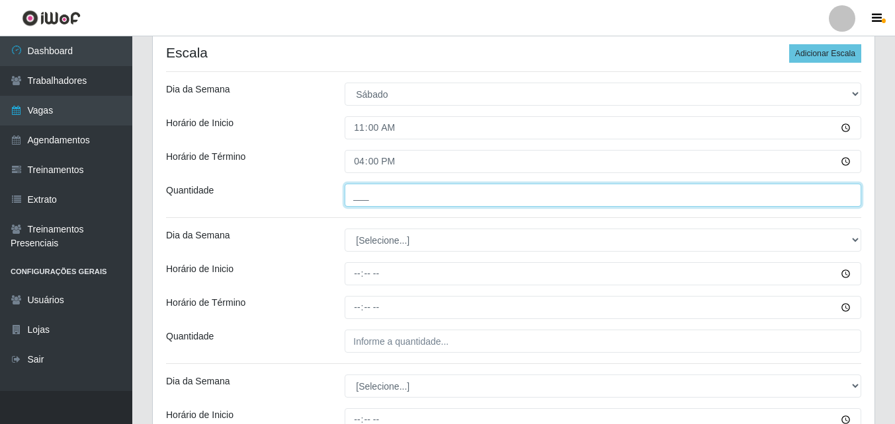
click at [370, 189] on input "___" at bounding box center [602, 195] width 516 height 23
type input "1__"
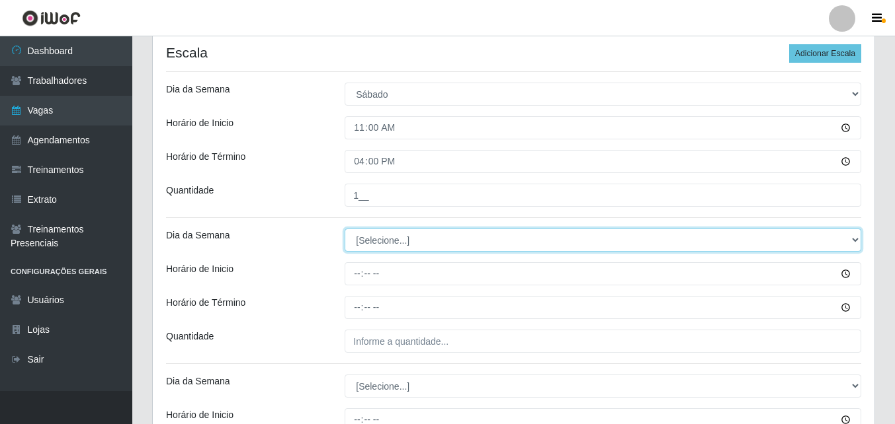
click at [373, 243] on select "[Selecione...] Segunda Terça Quarta Quinta Sexta Sábado Domingo" at bounding box center [602, 240] width 516 height 23
select select "6"
click at [344, 229] on select "[Selecione...] Segunda Terça Quarta Quinta Sexta Sábado Domingo" at bounding box center [602, 240] width 516 height 23
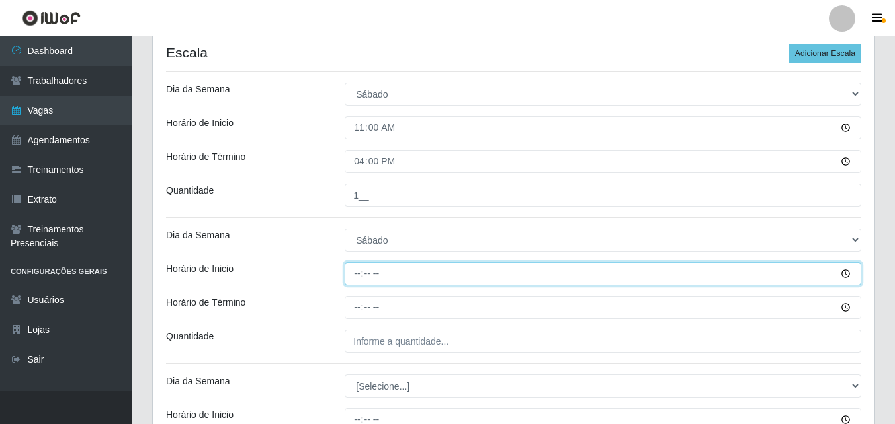
click at [359, 281] on input "Horário de Inicio" at bounding box center [602, 273] width 516 height 23
type input "12:00"
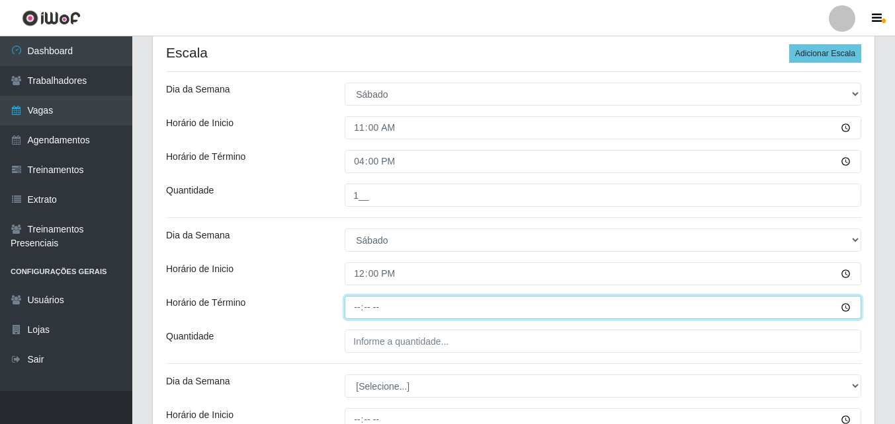
click at [354, 312] on input "Horário de Término" at bounding box center [602, 307] width 516 height 23
type input "17:00"
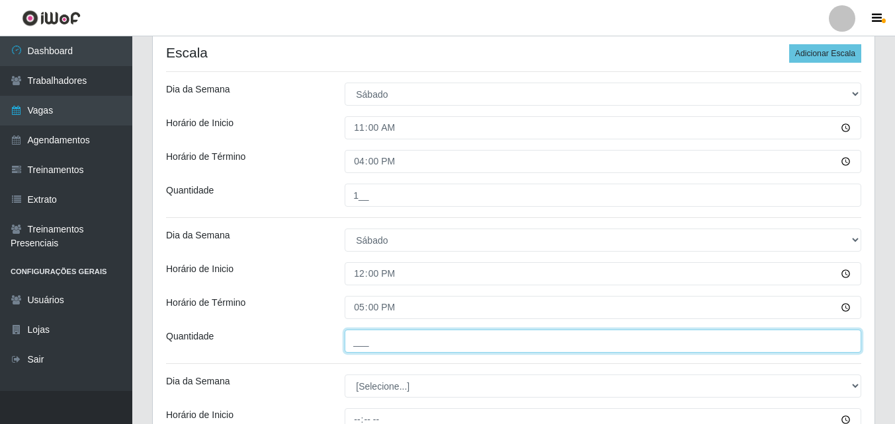
click at [359, 338] on input "___" at bounding box center [602, 341] width 516 height 23
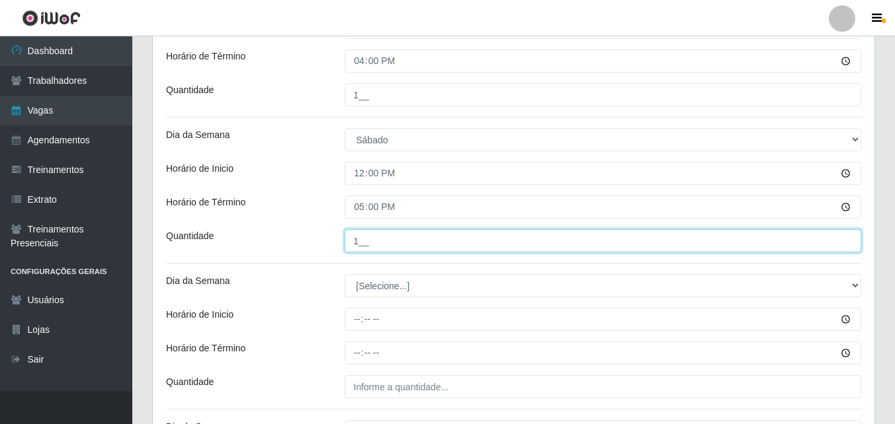
scroll to position [397, 0]
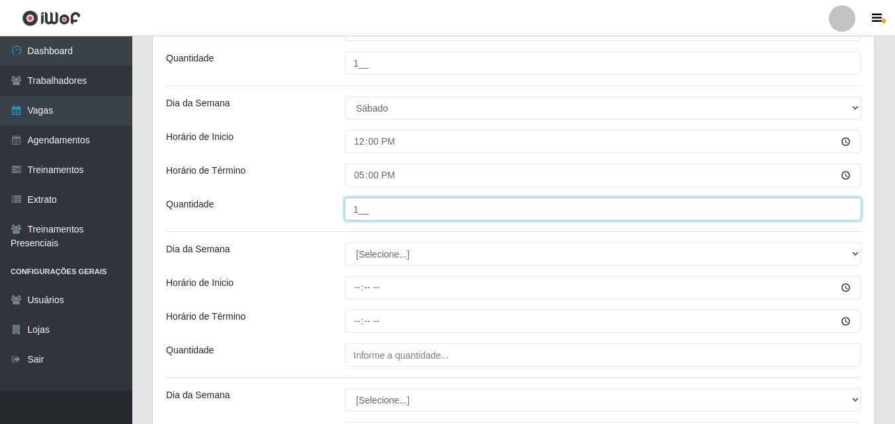
type input "1__"
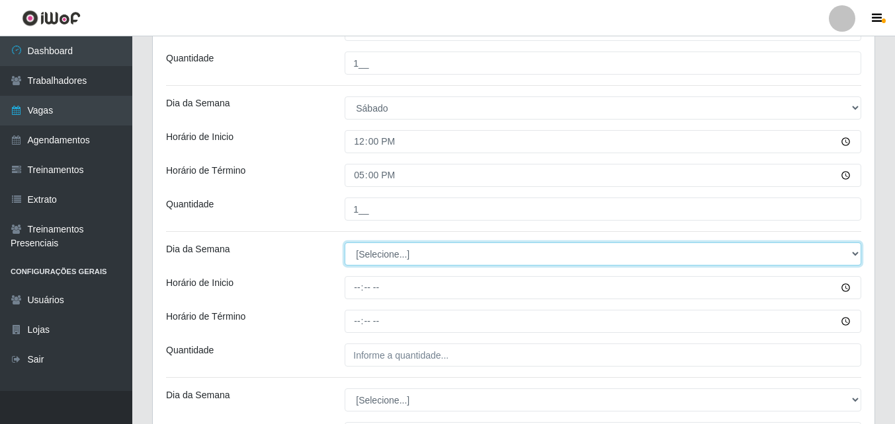
click at [362, 255] on select "[Selecione...] Segunda Terça Quarta Quinta Sexta Sábado Domingo" at bounding box center [602, 254] width 516 height 23
select select "0"
click at [344, 243] on select "[Selecione...] Segunda Terça Quarta Quinta Sexta Sábado Domingo" at bounding box center [602, 254] width 516 height 23
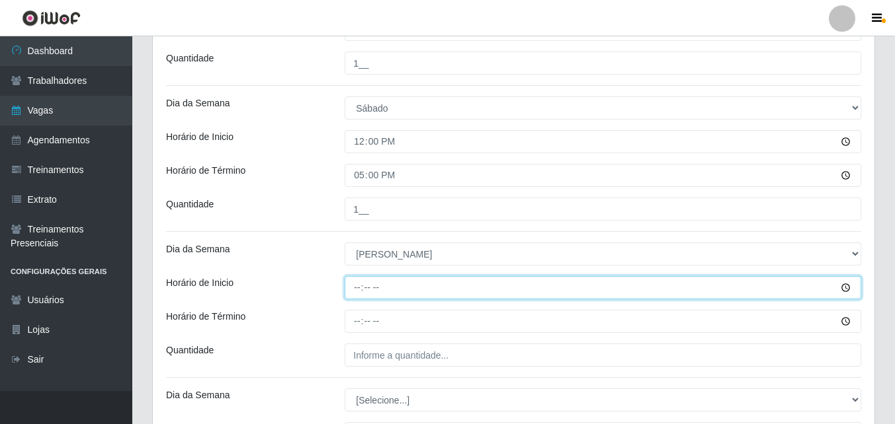
click at [356, 292] on input "Horário de Inicio" at bounding box center [602, 287] width 516 height 23
type input "11:00"
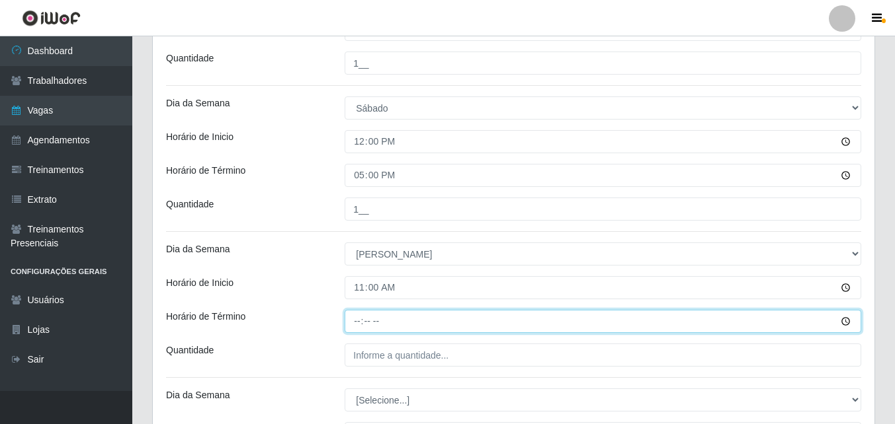
click at [353, 326] on input "Horário de Término" at bounding box center [602, 321] width 516 height 23
type input "16:00"
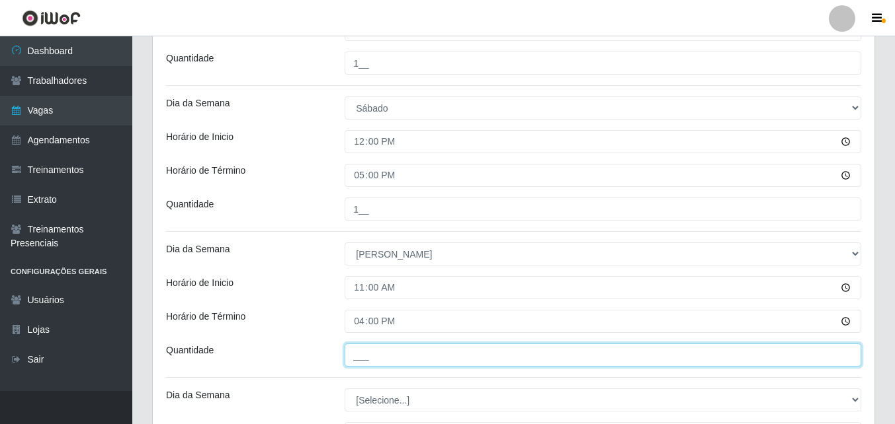
click at [360, 358] on input "___" at bounding box center [602, 355] width 516 height 23
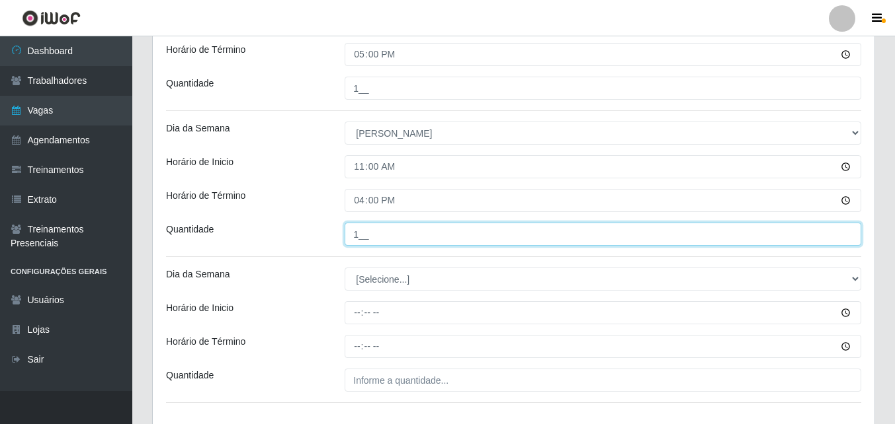
scroll to position [529, 0]
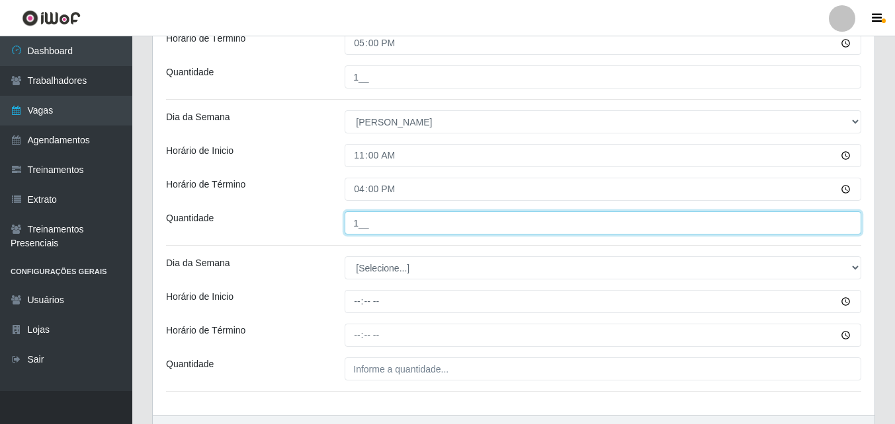
type input "1__"
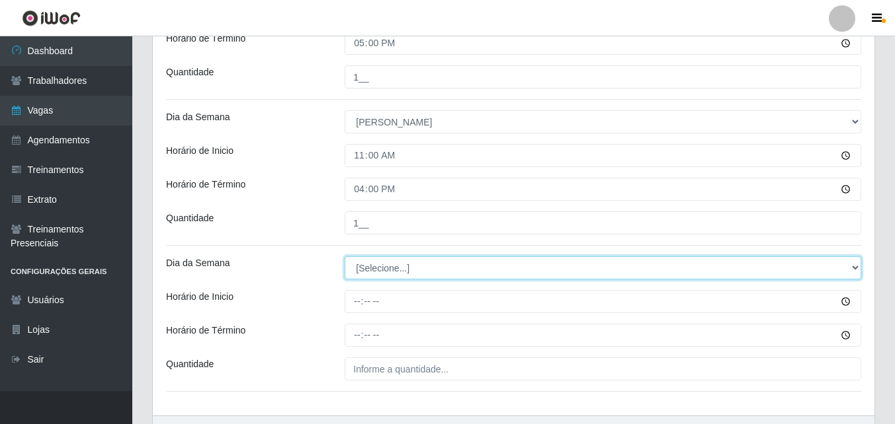
click at [360, 270] on select "[Selecione...] Segunda Terça Quarta Quinta Sexta Sábado Domingo" at bounding box center [602, 268] width 516 height 23
select select "0"
click at [344, 257] on select "[Selecione...] Segunda Terça Quarta Quinta Sexta Sábado Domingo" at bounding box center [602, 268] width 516 height 23
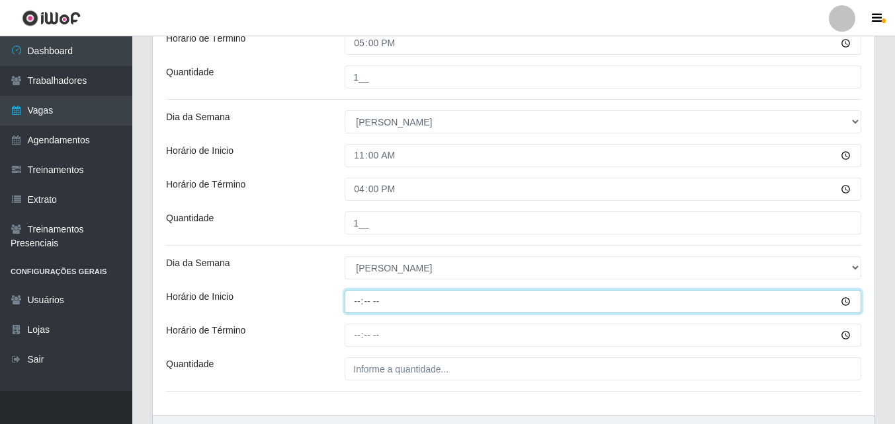
click at [357, 306] on input "Horário de Inicio" at bounding box center [602, 301] width 516 height 23
type input "12:00"
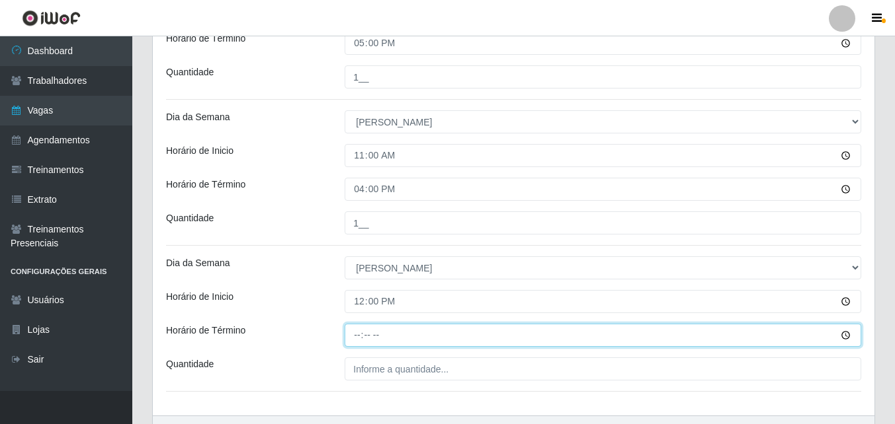
click at [355, 339] on input "Horário de Término" at bounding box center [602, 335] width 516 height 23
type input "17:00"
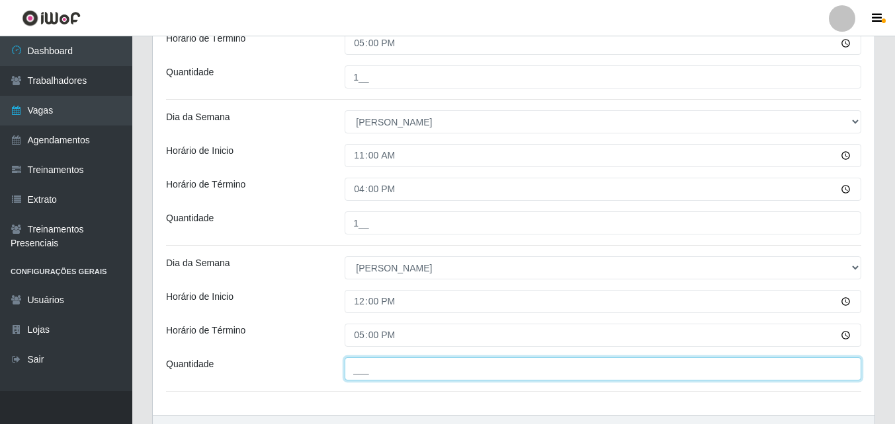
click at [369, 378] on input "___" at bounding box center [602, 369] width 516 height 23
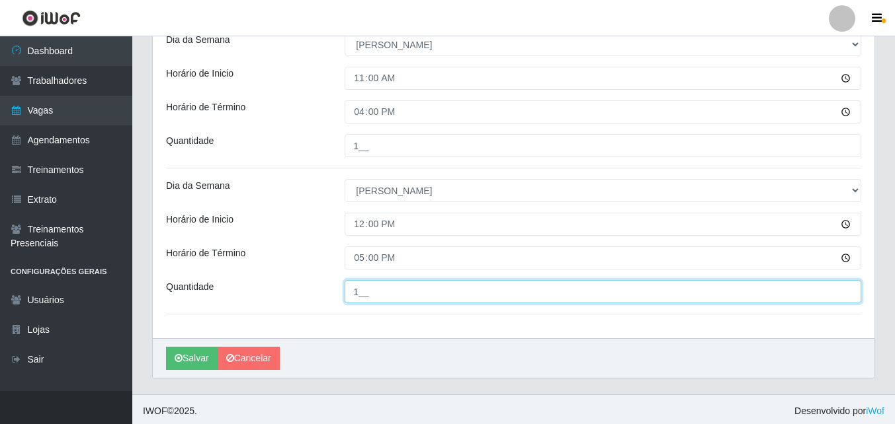
scroll to position [610, 0]
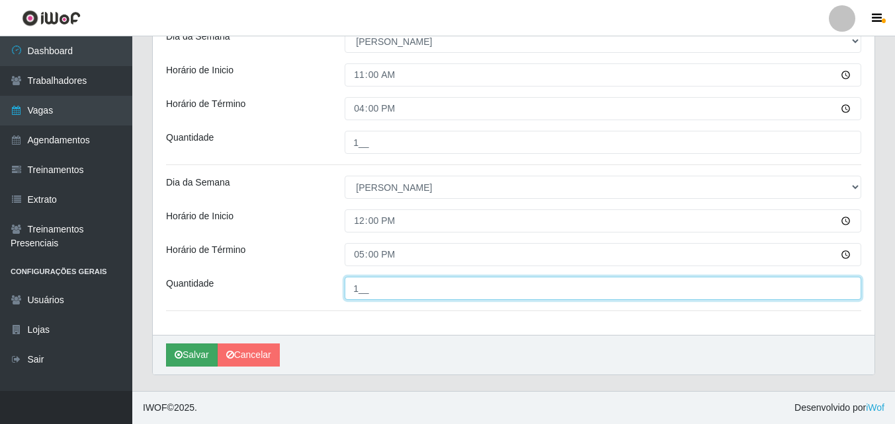
type input "1__"
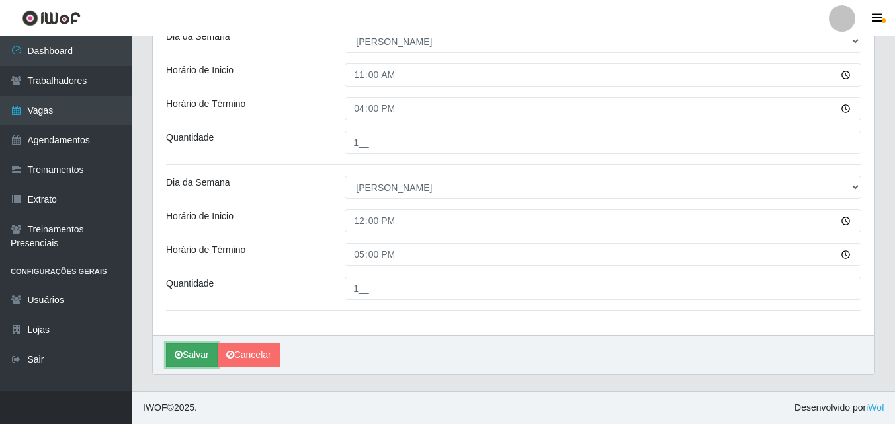
click at [179, 358] on icon "submit" at bounding box center [179, 354] width 8 height 9
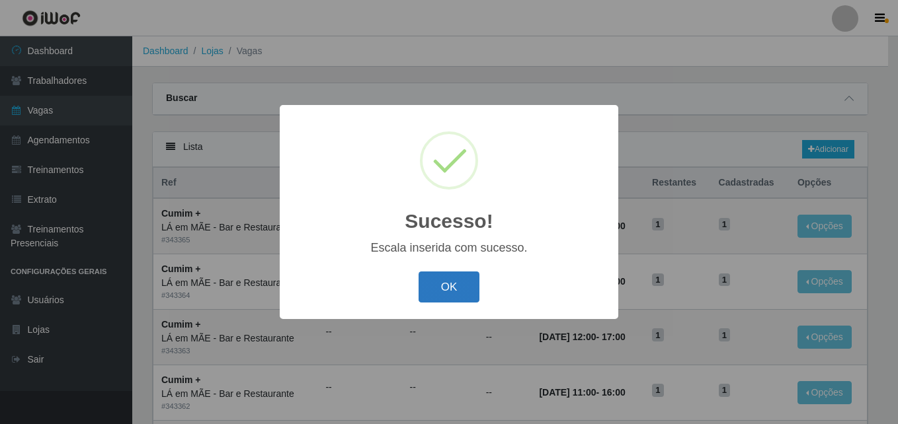
click at [432, 296] on button "OK" at bounding box center [449, 287] width 61 height 31
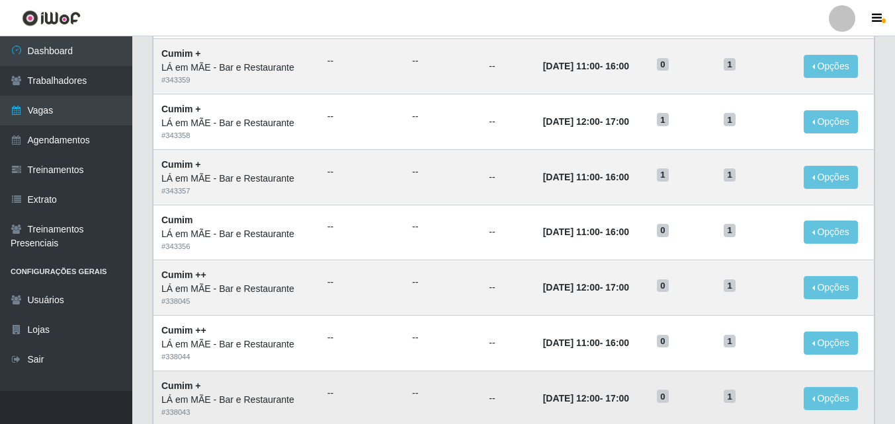
scroll to position [463, 0]
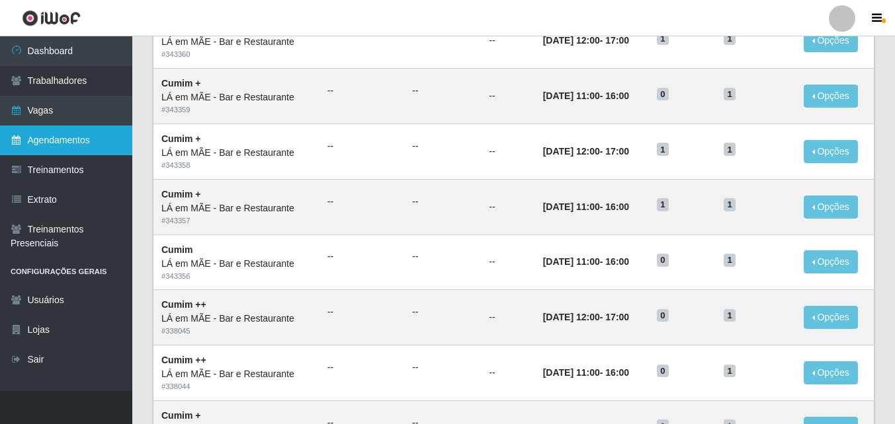
click at [79, 143] on link "Agendamentos" at bounding box center [66, 141] width 132 height 30
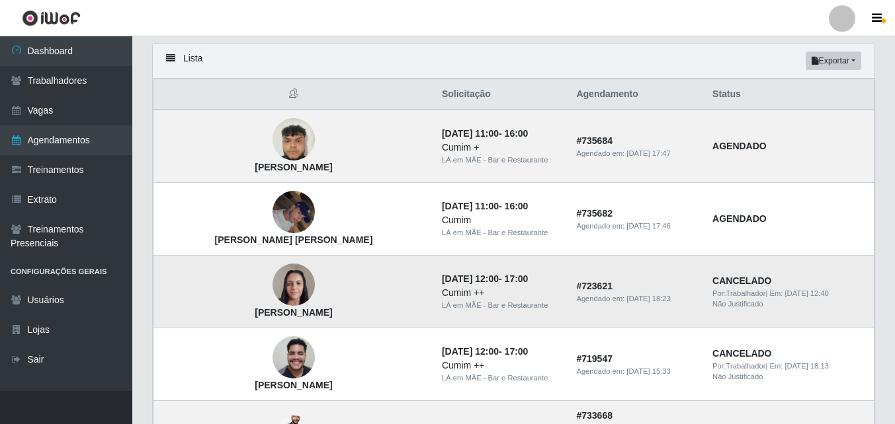
scroll to position [66, 0]
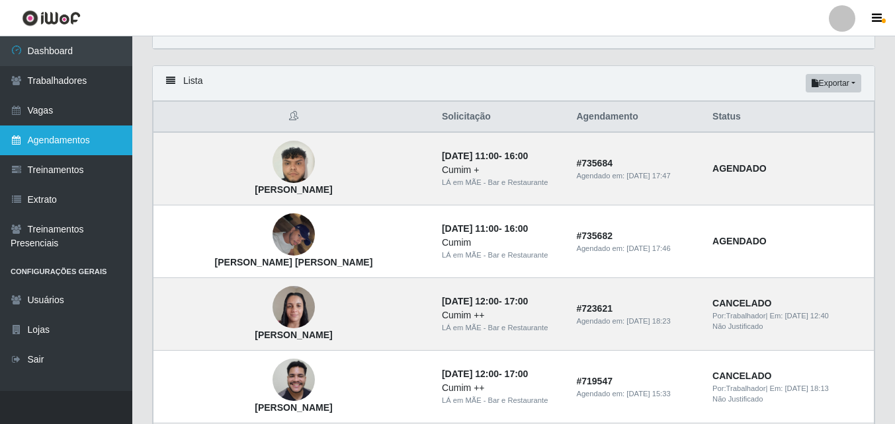
click at [48, 147] on link "Agendamentos" at bounding box center [66, 141] width 132 height 30
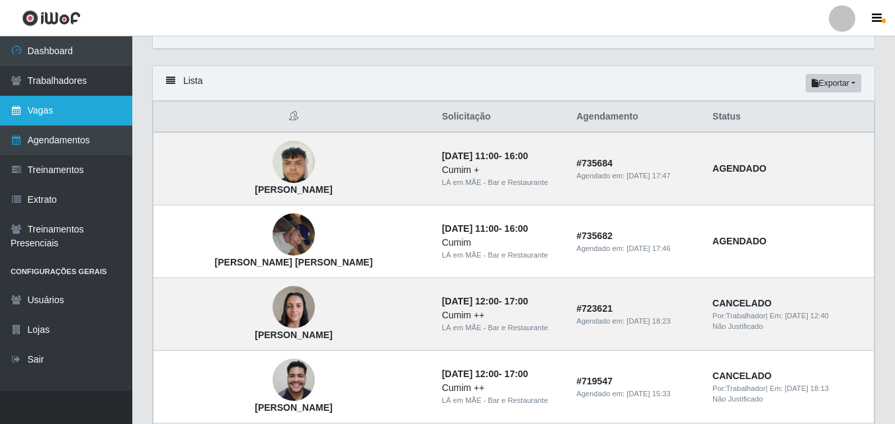
click at [48, 110] on link "Vagas" at bounding box center [66, 111] width 132 height 30
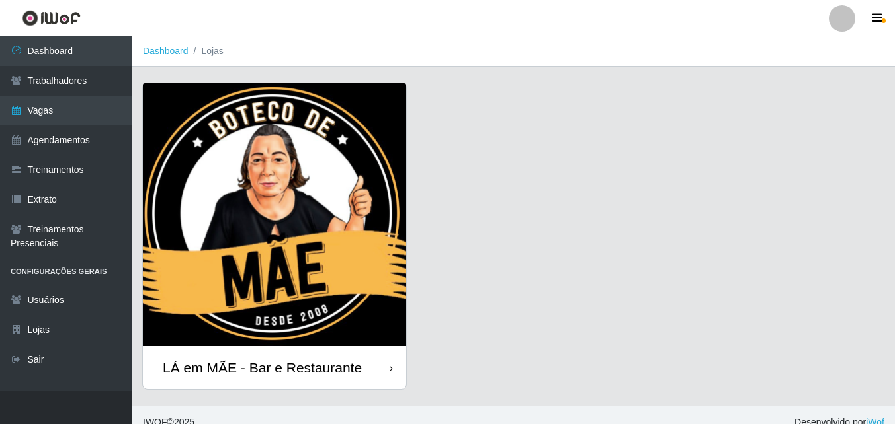
click at [348, 378] on div "LÁ em MÃE - Bar e Restaurante" at bounding box center [274, 367] width 263 height 43
